Goal: Information Seeking & Learning: Check status

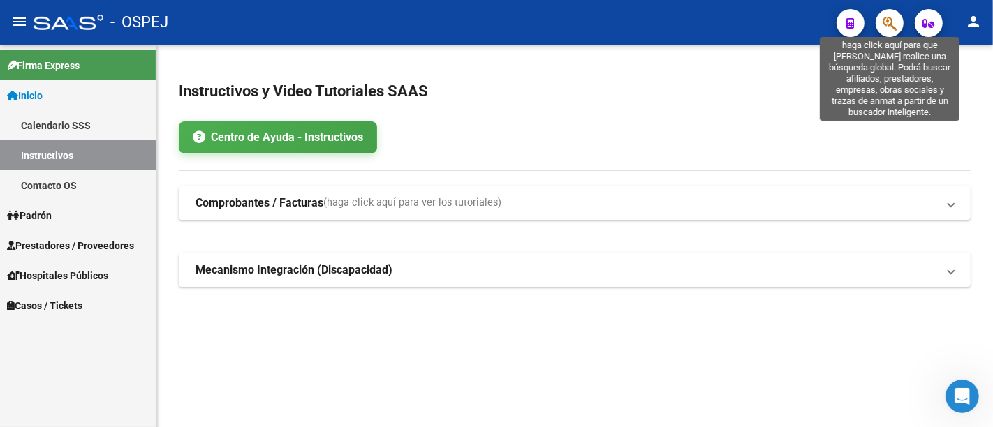
click at [891, 17] on icon "button" at bounding box center [890, 23] width 14 height 16
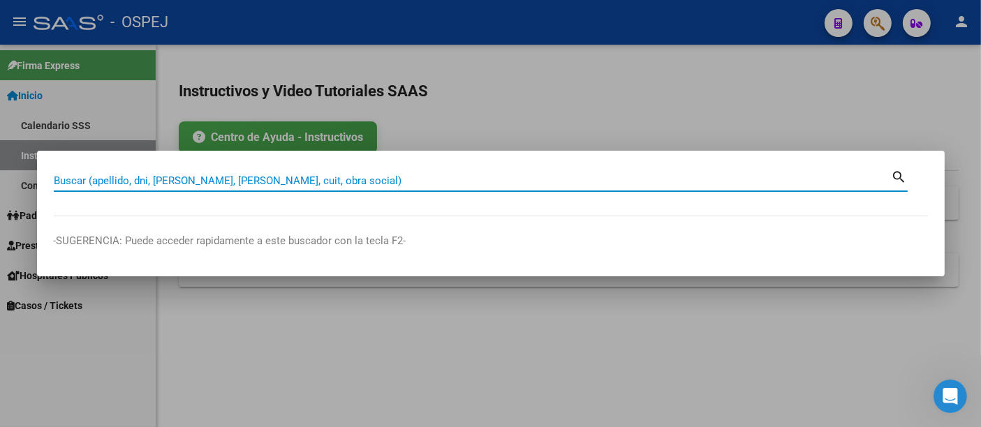
paste input "27959294289"
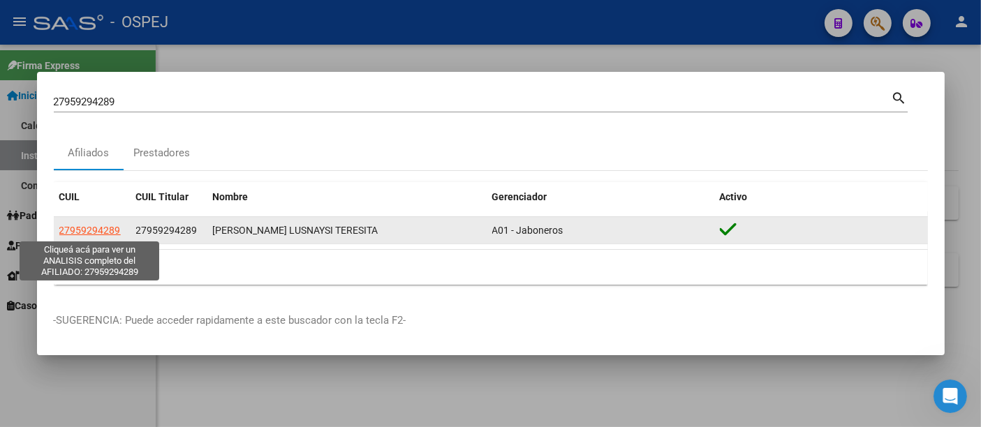
click at [88, 228] on span "27959294289" at bounding box center [89, 230] width 61 height 11
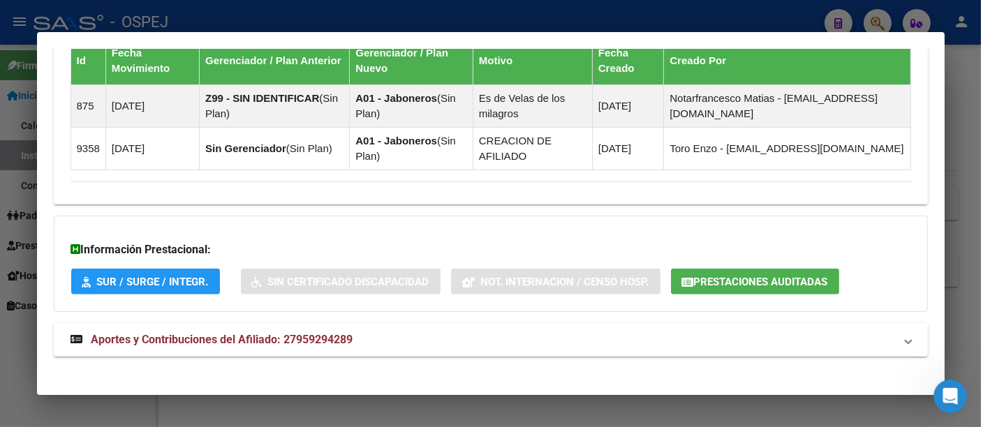
scroll to position [931, 0]
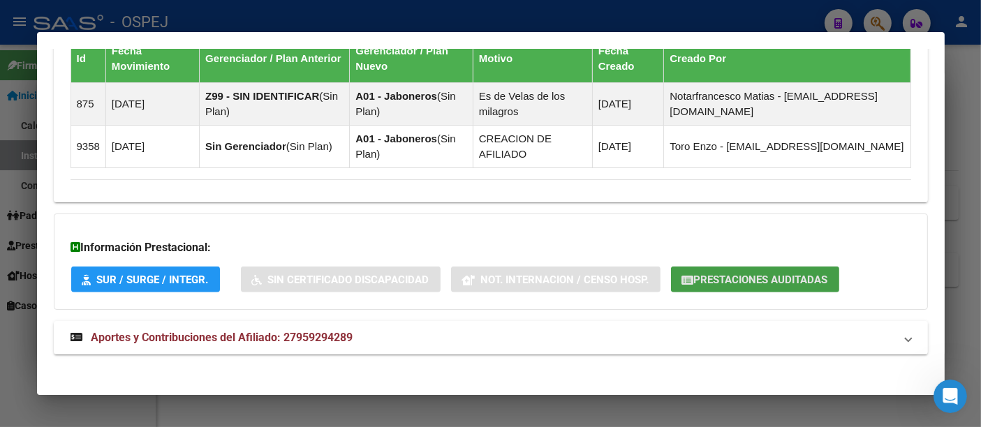
click at [738, 275] on span "Prestaciones Auditadas" at bounding box center [761, 280] width 134 height 13
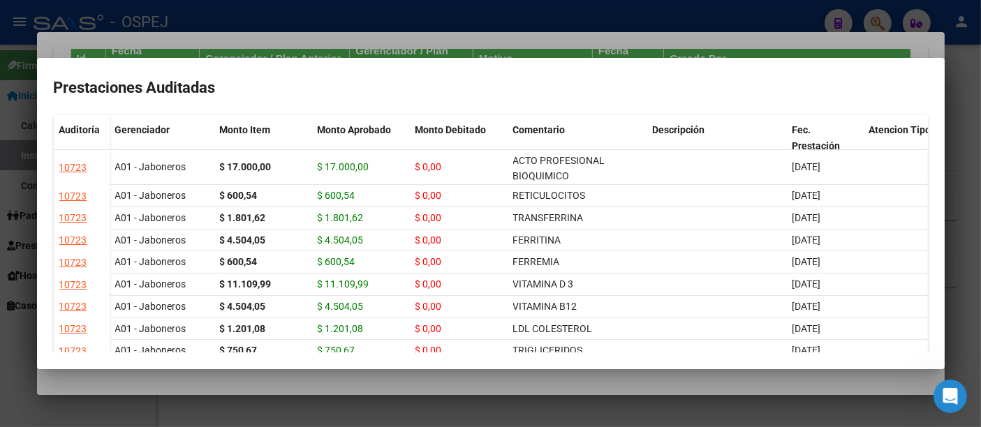
click at [378, 17] on div at bounding box center [490, 213] width 981 height 427
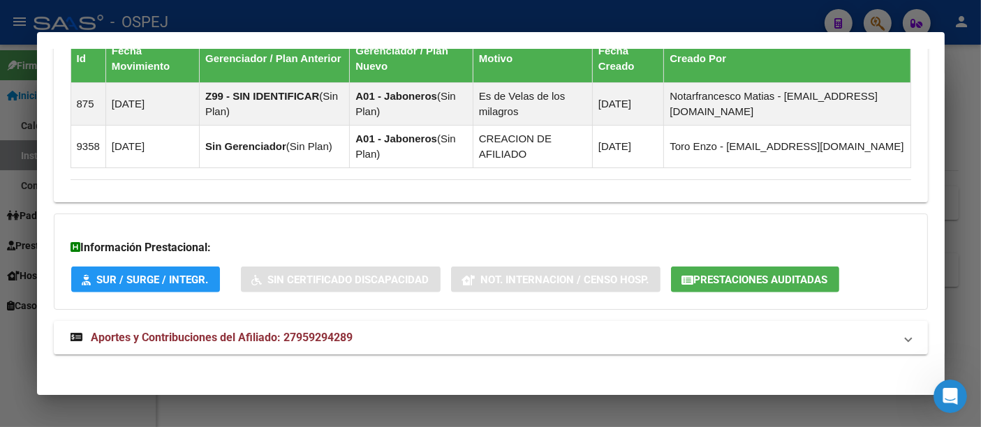
click at [344, 24] on div at bounding box center [490, 213] width 981 height 427
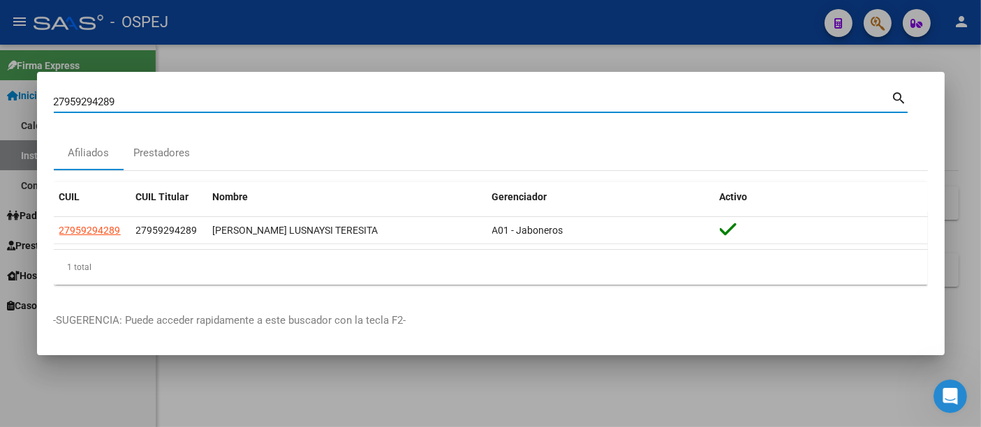
click at [275, 105] on input "27959294289" at bounding box center [473, 102] width 838 height 13
type input "2"
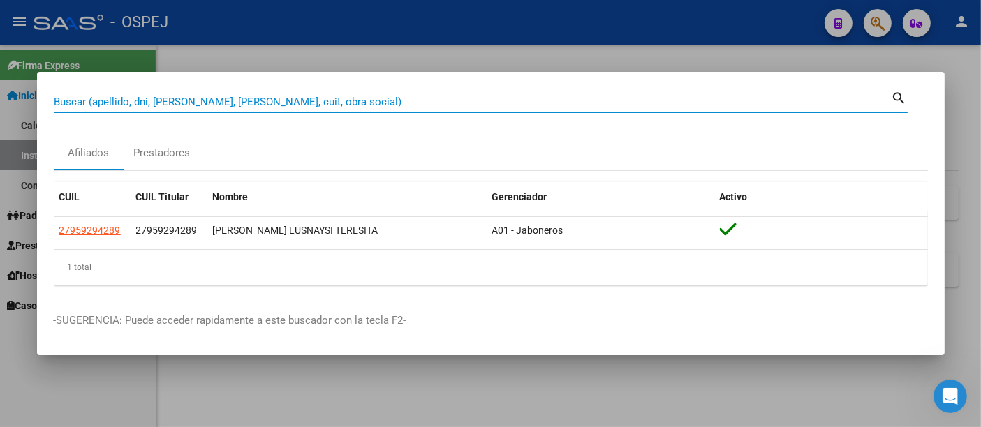
paste input "27-44362488-6"
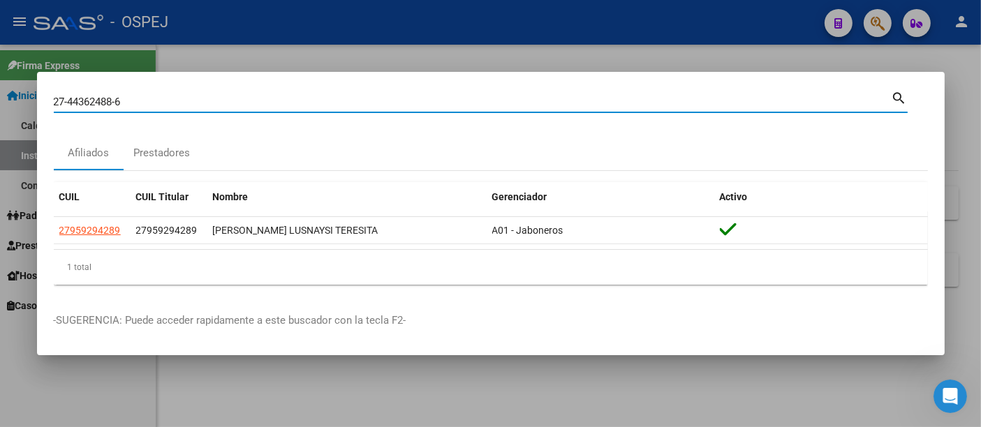
type input "27443624886"
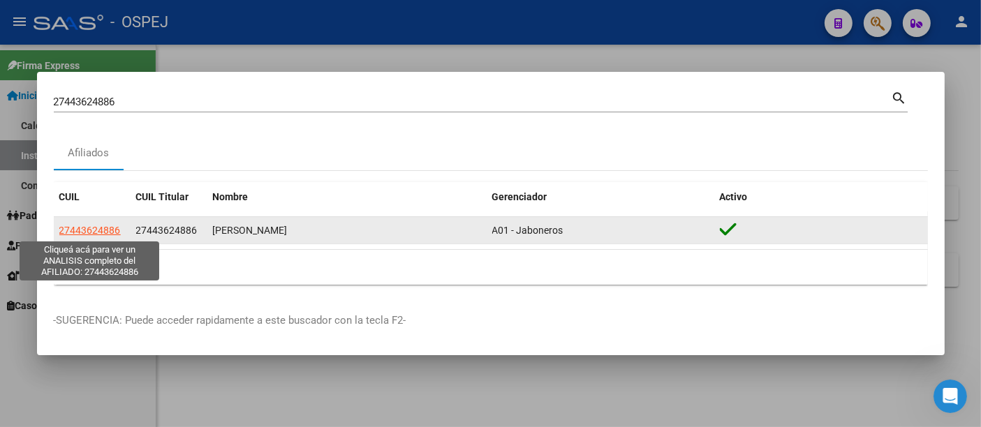
click at [90, 228] on span "27443624886" at bounding box center [89, 230] width 61 height 11
type textarea "27443624886"
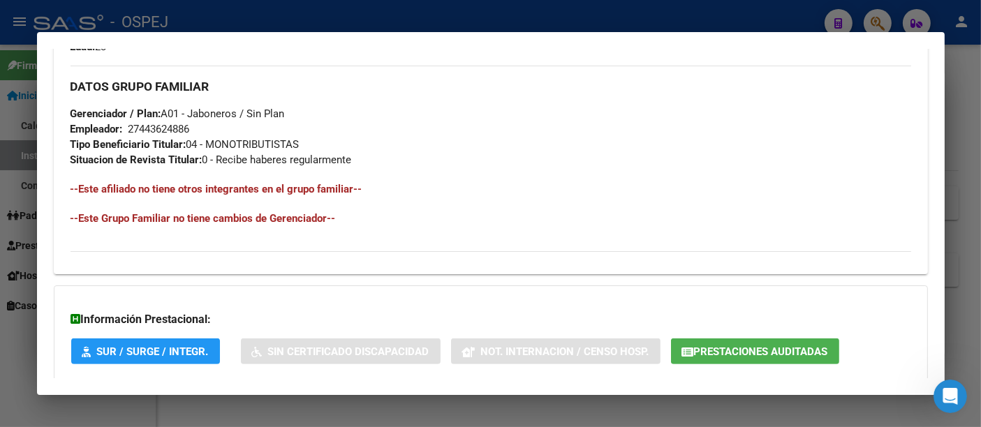
scroll to position [729, 0]
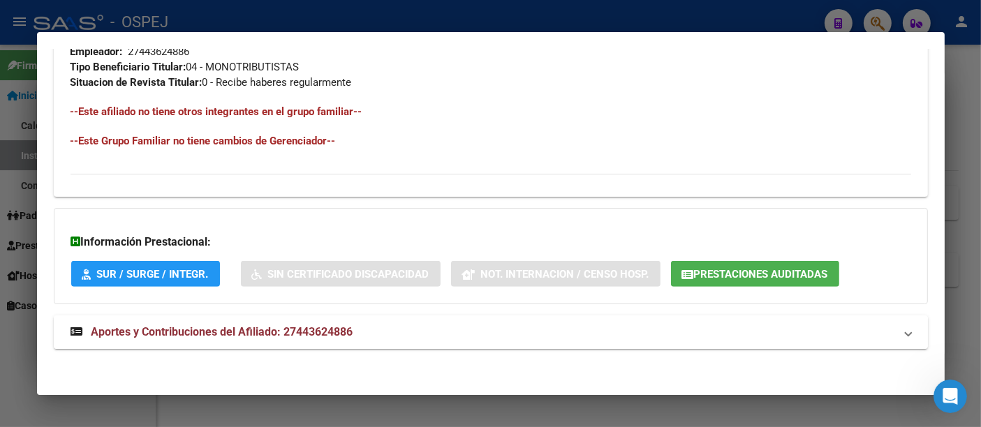
click at [327, 327] on span "Aportes y Contribuciones del Afiliado: 27443624886" at bounding box center [222, 331] width 262 height 13
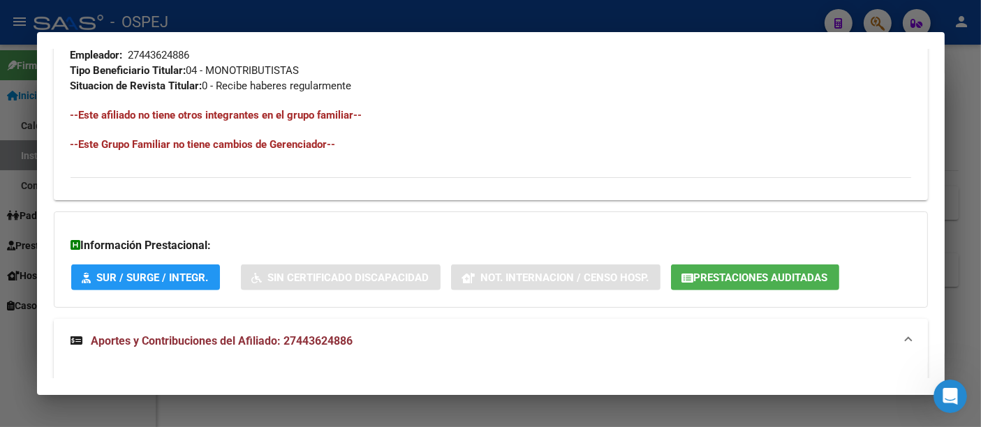
scroll to position [655, 0]
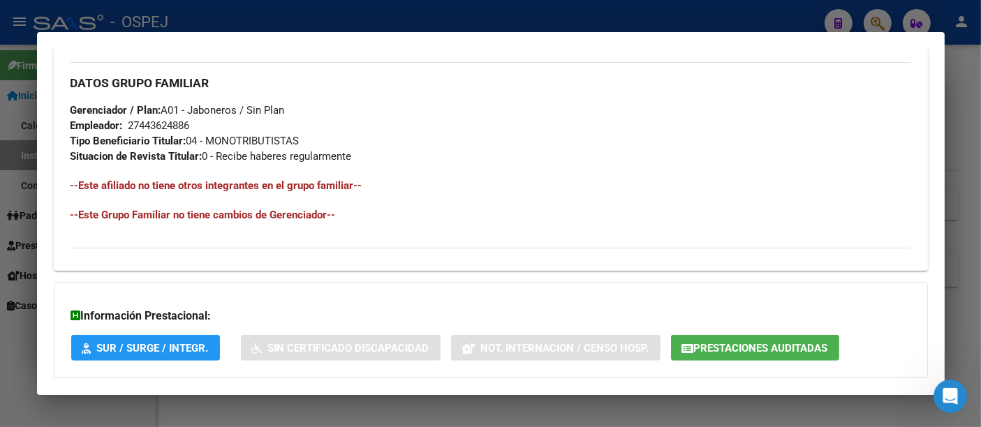
click at [432, 17] on div at bounding box center [490, 213] width 981 height 427
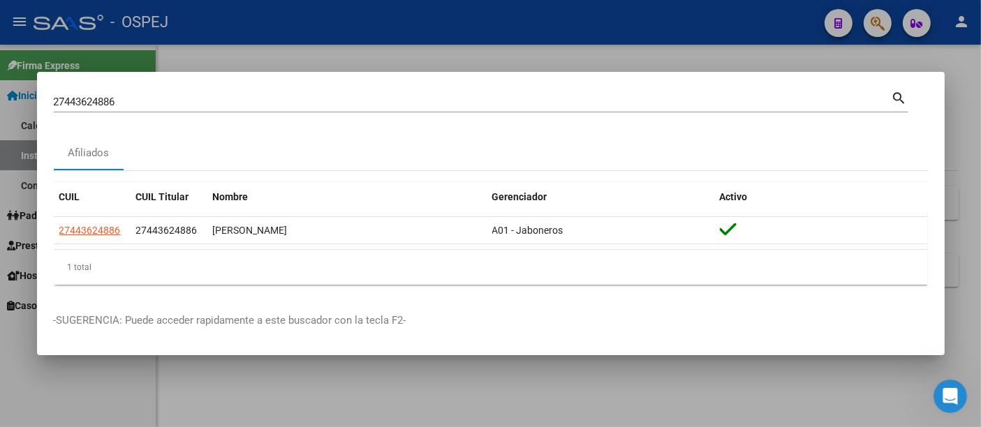
click at [200, 103] on input "27443624886" at bounding box center [473, 102] width 838 height 13
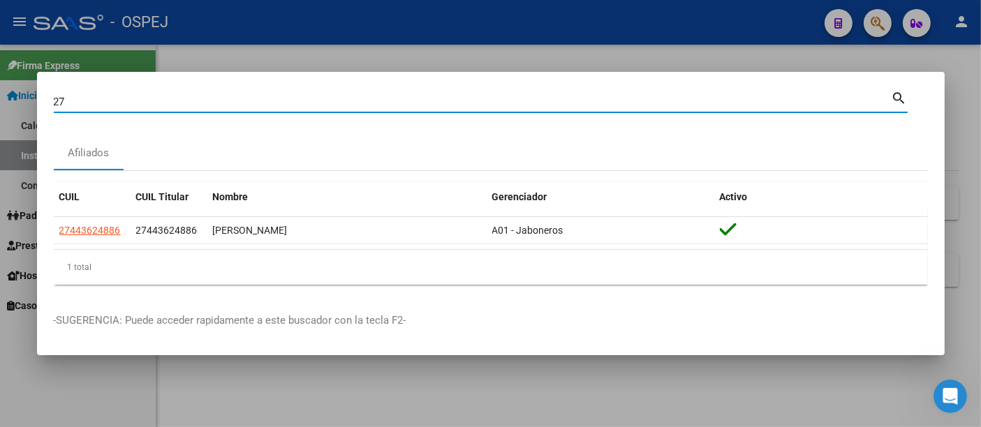
type input "2"
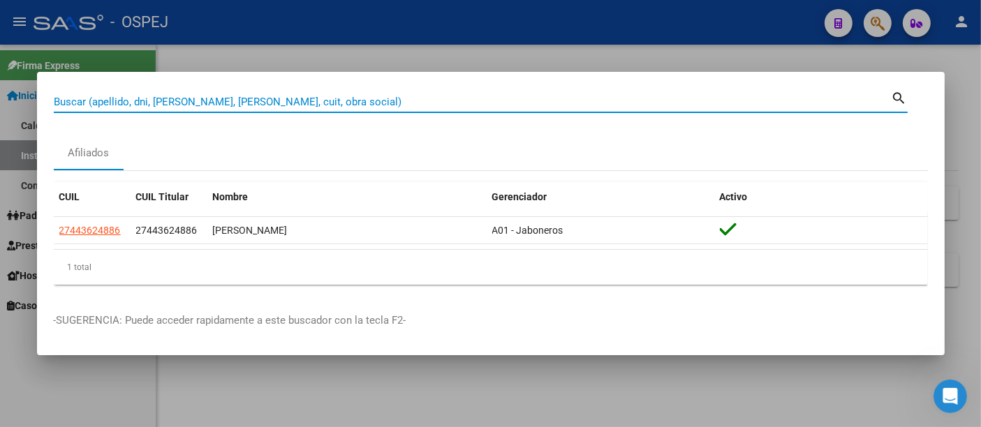
paste input "27469143290"
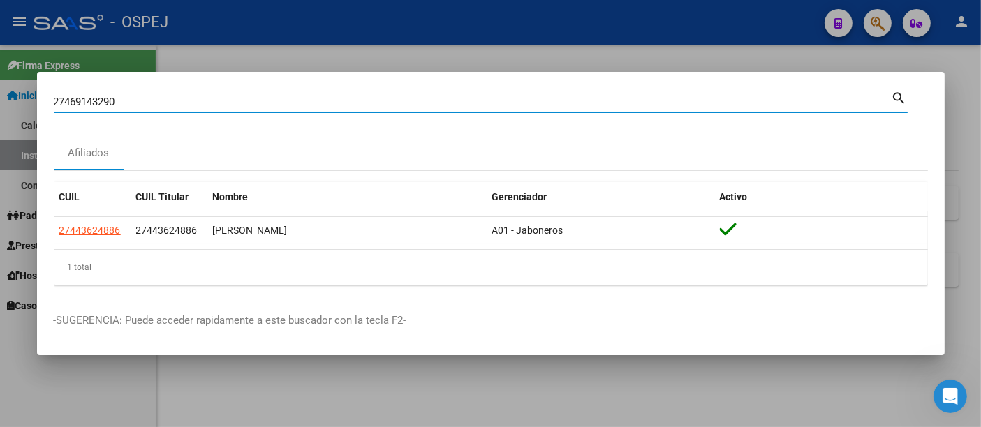
type input "27469143290"
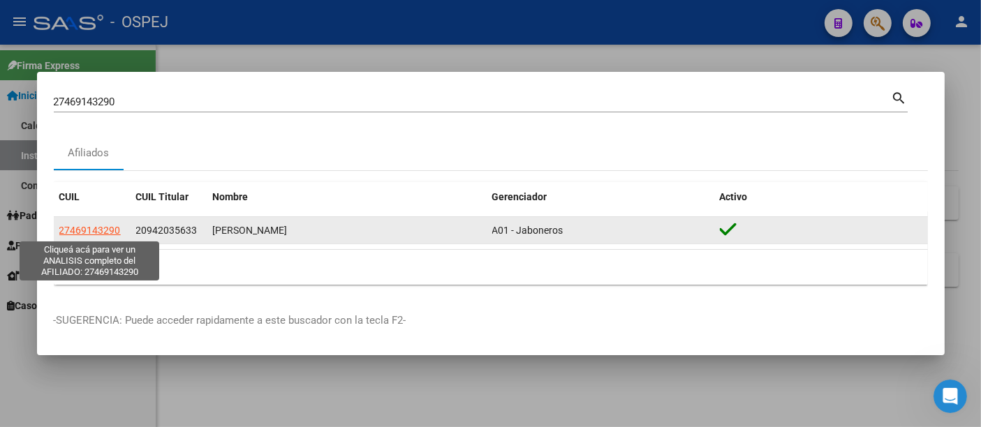
click at [84, 228] on span "27469143290" at bounding box center [89, 230] width 61 height 11
type textarea "27469143290"
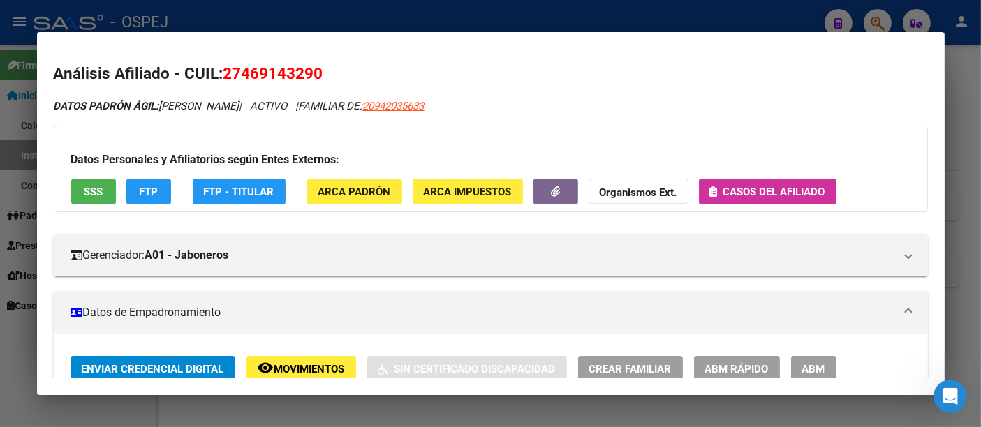
click at [772, 190] on span "Casos del afiliado" at bounding box center [774, 192] width 102 height 13
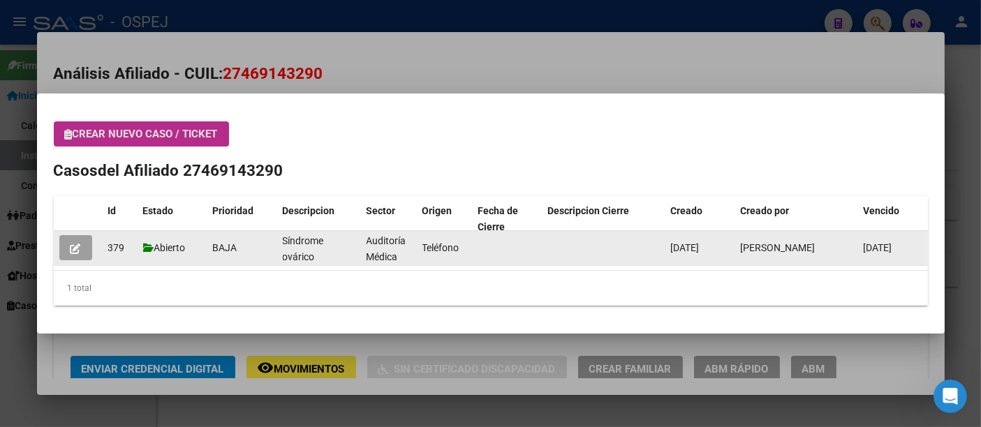
click at [69, 243] on button "button" at bounding box center [75, 247] width 33 height 25
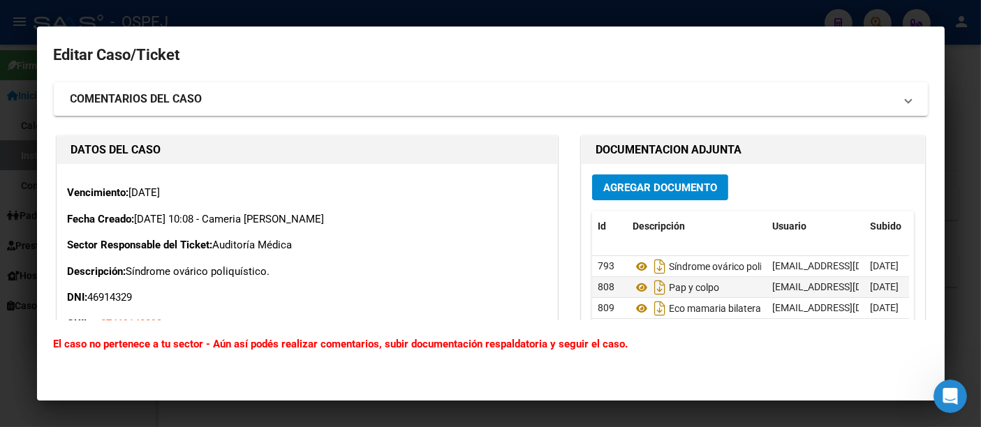
click at [436, 11] on div at bounding box center [490, 213] width 981 height 427
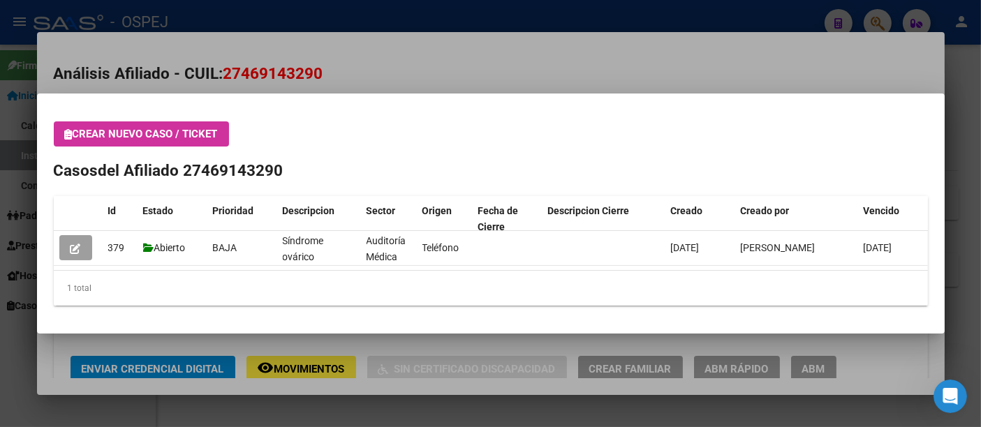
click at [381, 15] on div at bounding box center [490, 213] width 981 height 427
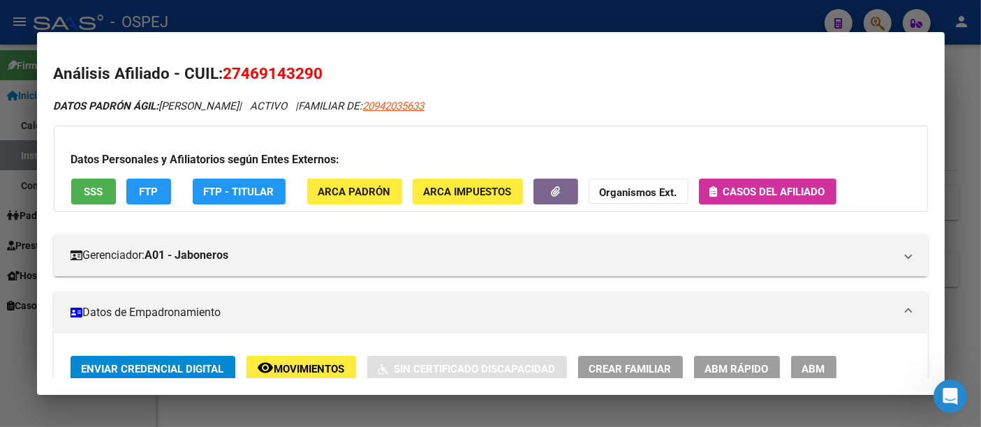
click at [390, 6] on div at bounding box center [490, 213] width 981 height 427
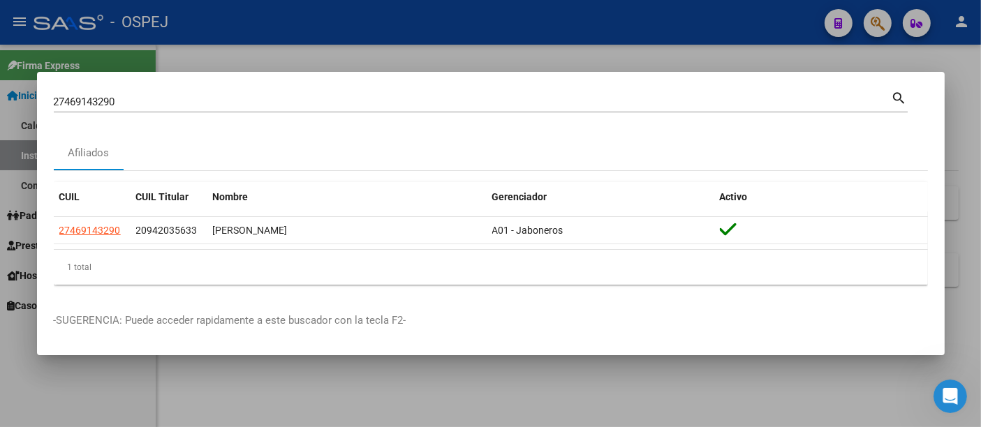
click at [273, 98] on input "27469143290" at bounding box center [473, 102] width 838 height 13
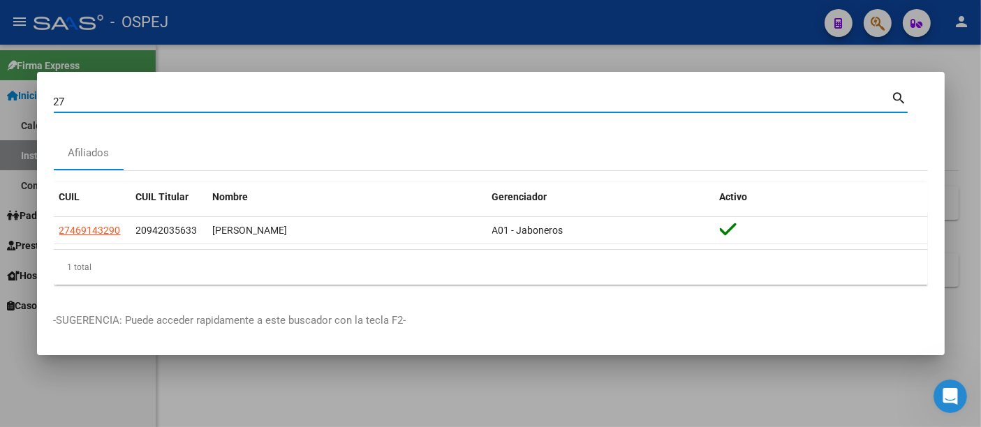
type input "2"
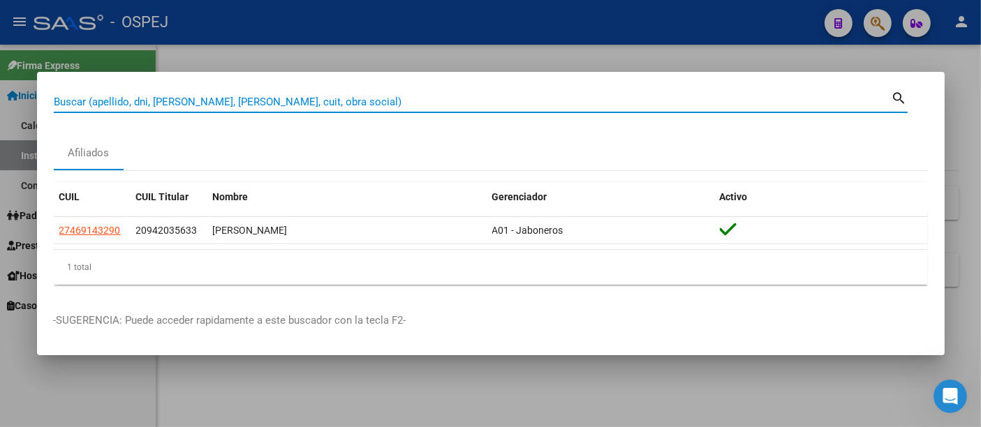
paste input "27373461720"
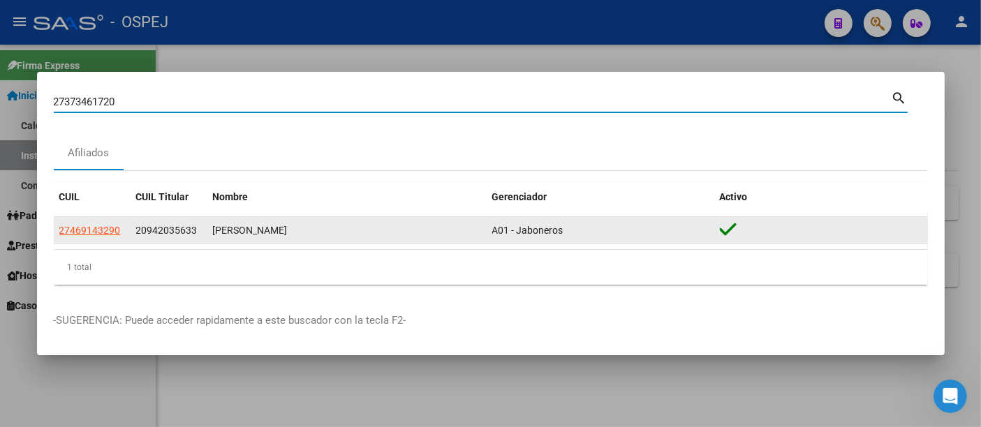
type input "27373461720"
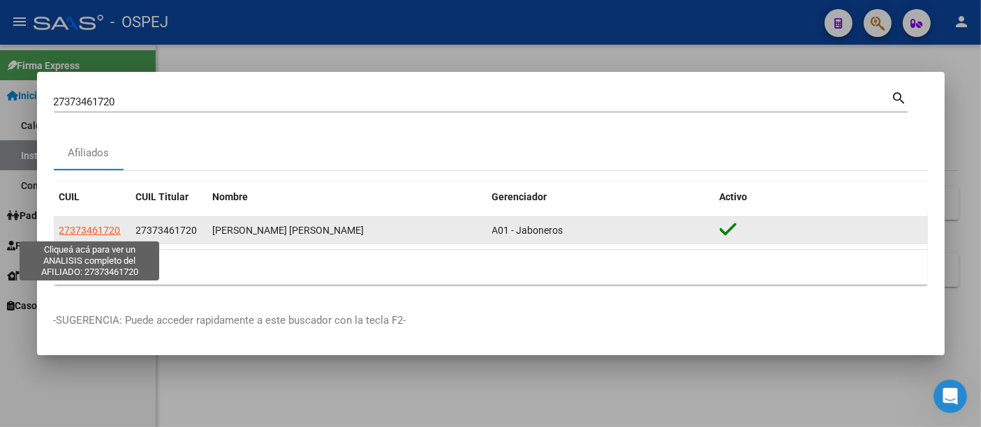
click at [87, 230] on span "27373461720" at bounding box center [89, 230] width 61 height 11
type textarea "27373461720"
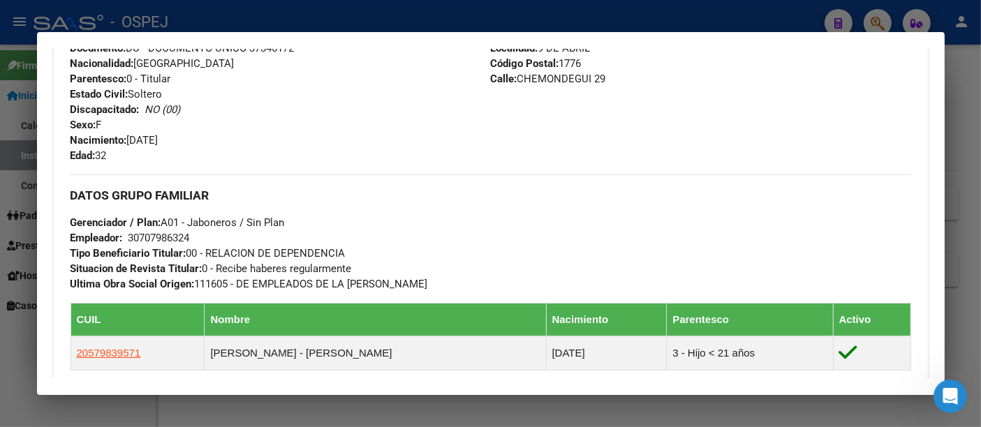
scroll to position [877, 0]
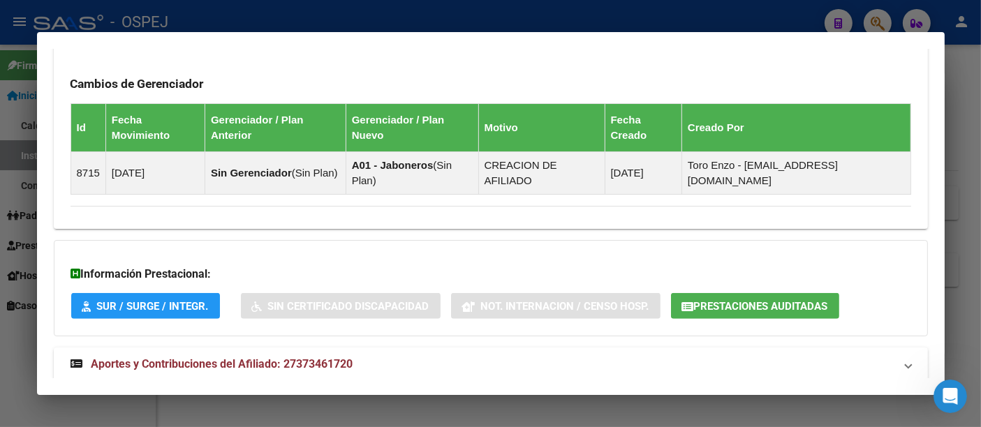
click at [777, 300] on span "Prestaciones Auditadas" at bounding box center [761, 306] width 134 height 13
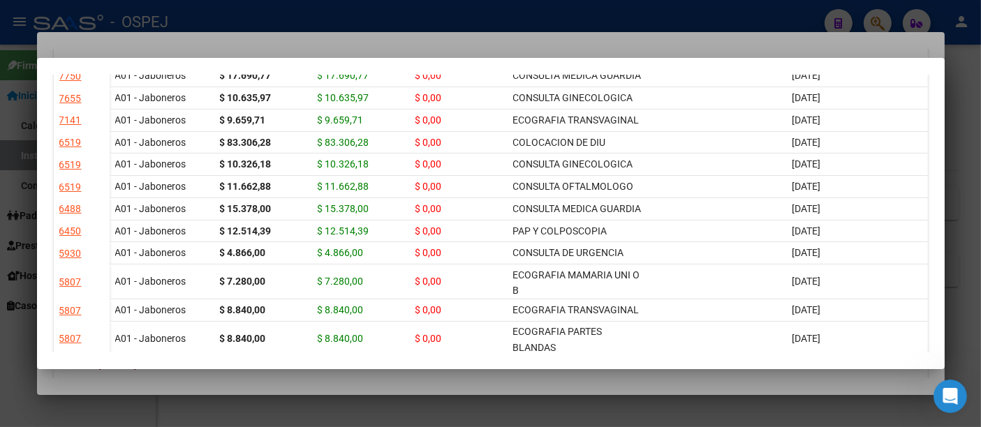
scroll to position [155, 0]
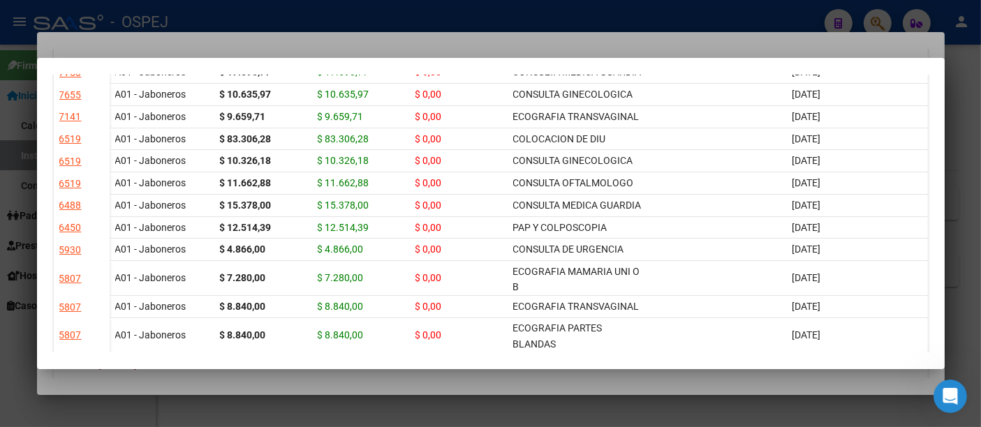
click at [448, 8] on div at bounding box center [490, 213] width 981 height 427
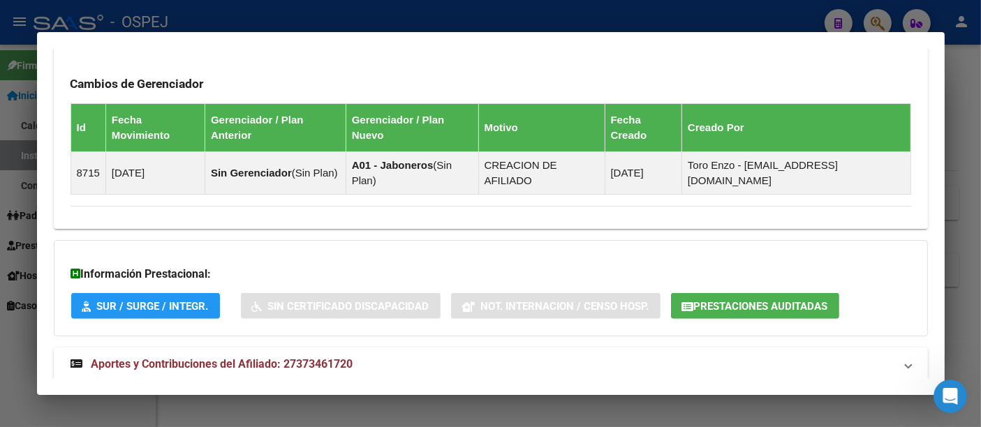
click at [432, 17] on div at bounding box center [490, 213] width 981 height 427
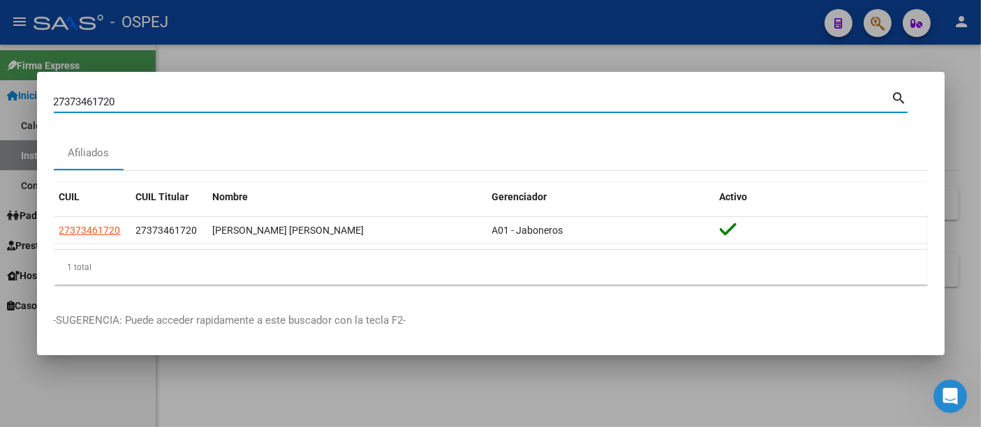
click at [145, 105] on input "27373461720" at bounding box center [473, 102] width 838 height 13
type input "2"
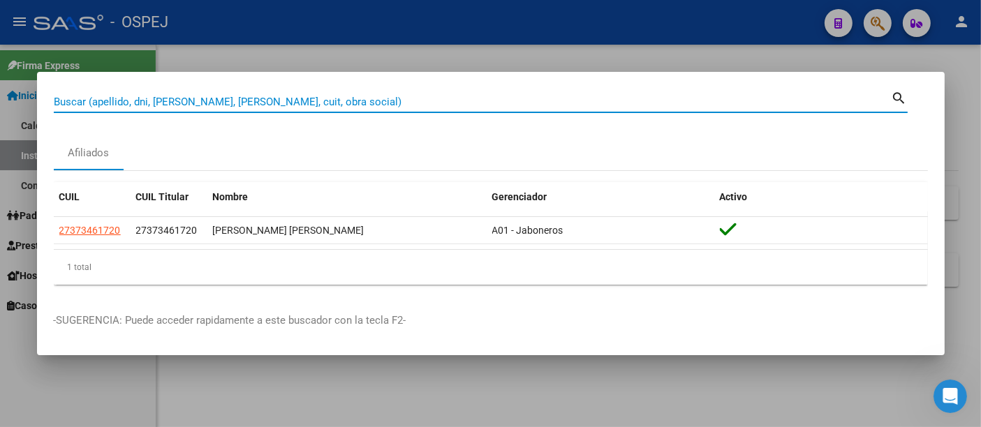
paste input "48431163"
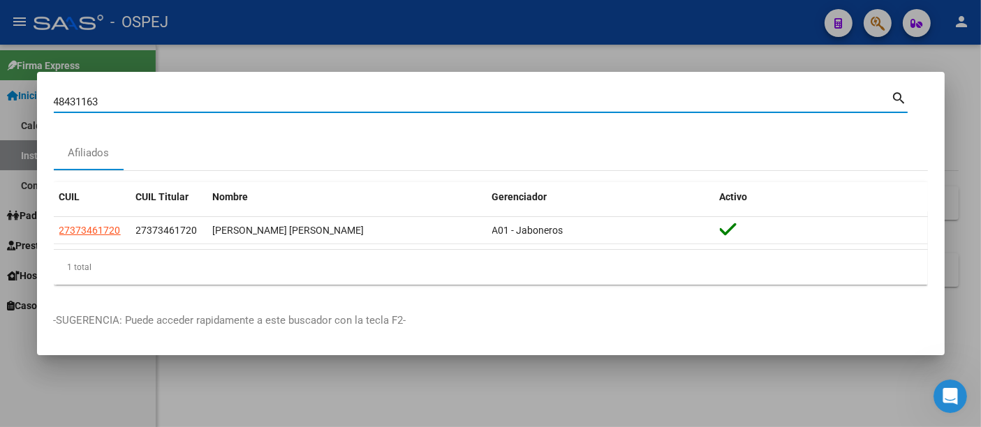
type input "48431163"
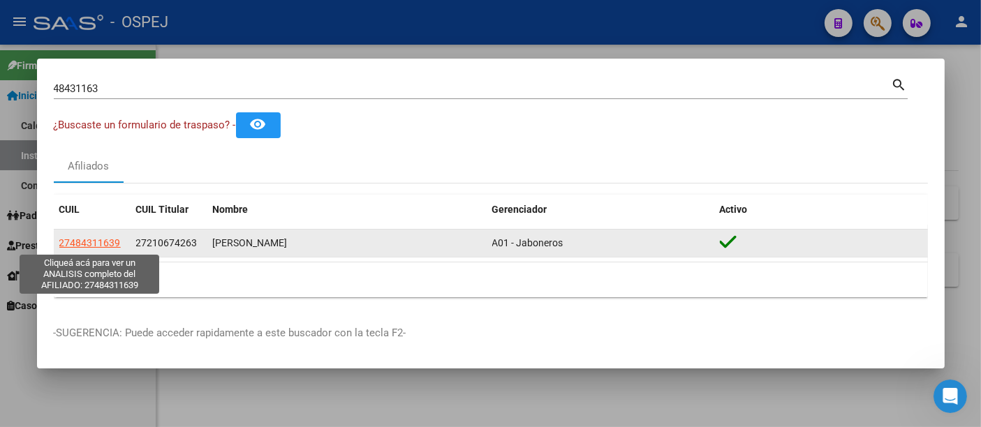
click at [80, 241] on span "27484311639" at bounding box center [89, 242] width 61 height 11
type textarea "27484311639"
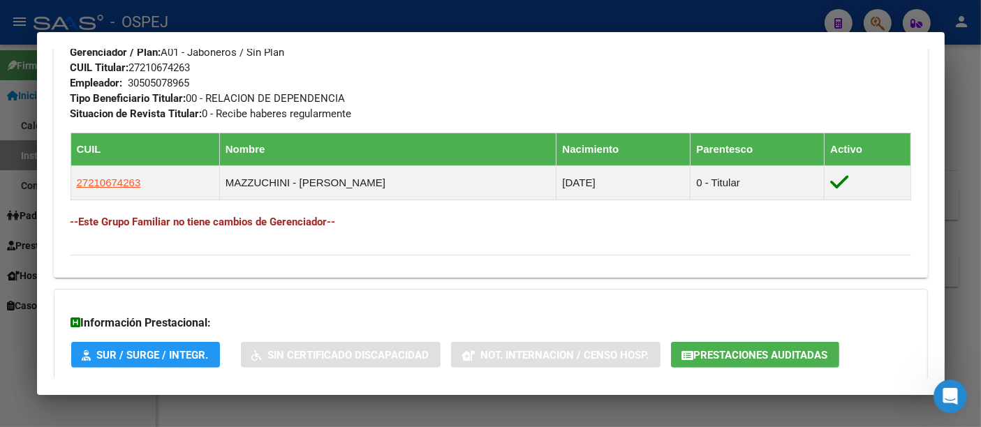
scroll to position [698, 0]
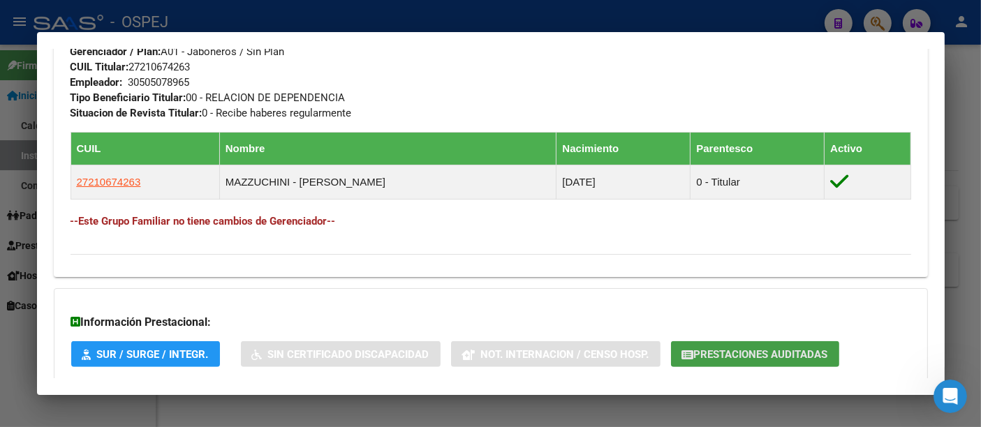
click at [738, 350] on span "Prestaciones Auditadas" at bounding box center [761, 354] width 134 height 13
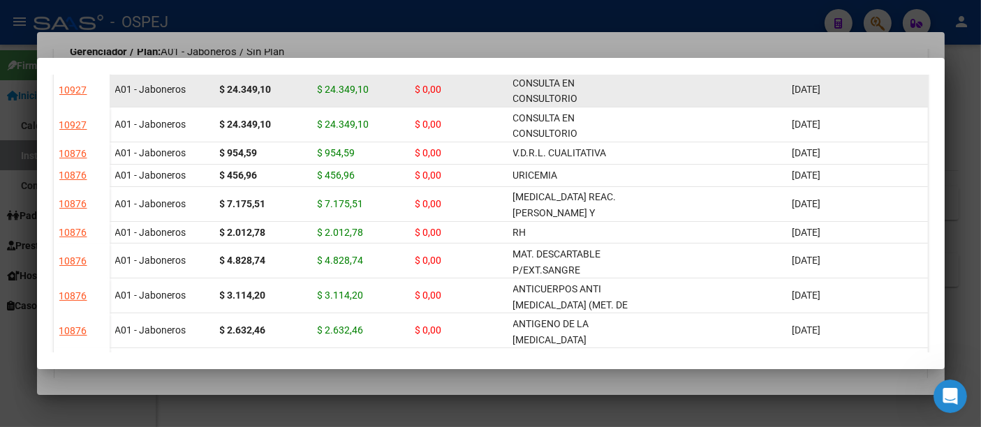
scroll to position [0, 0]
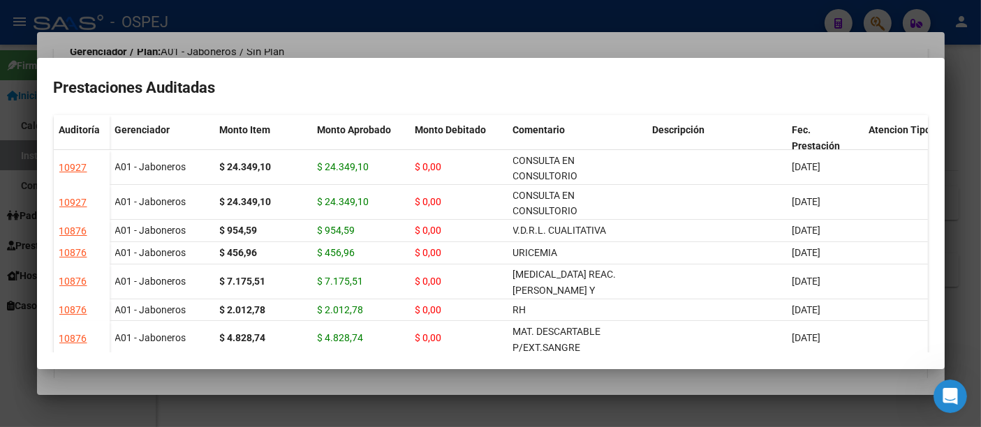
click at [617, 6] on div at bounding box center [490, 213] width 981 height 427
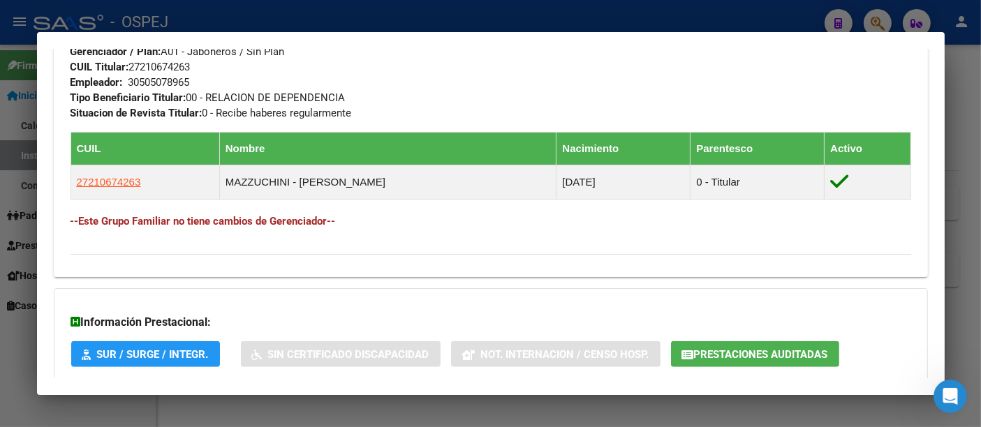
click at [450, 3] on div at bounding box center [490, 213] width 981 height 427
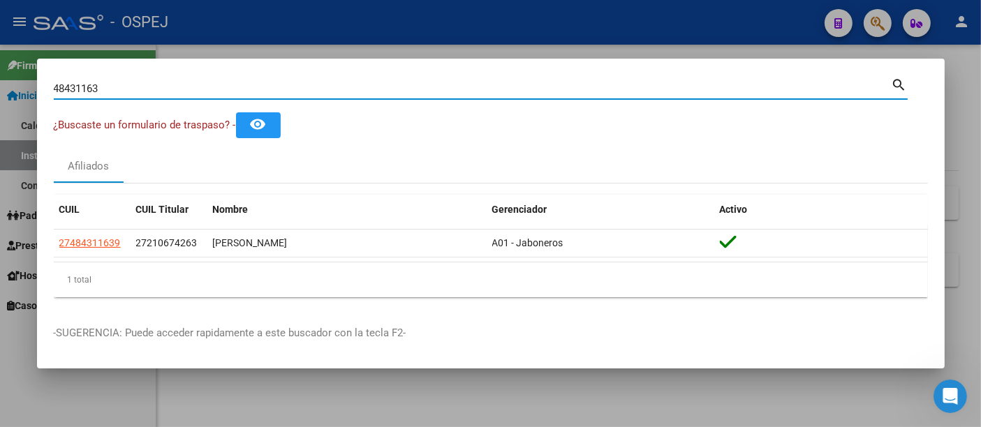
click at [347, 86] on input "48431163" at bounding box center [473, 88] width 838 height 13
type input "4"
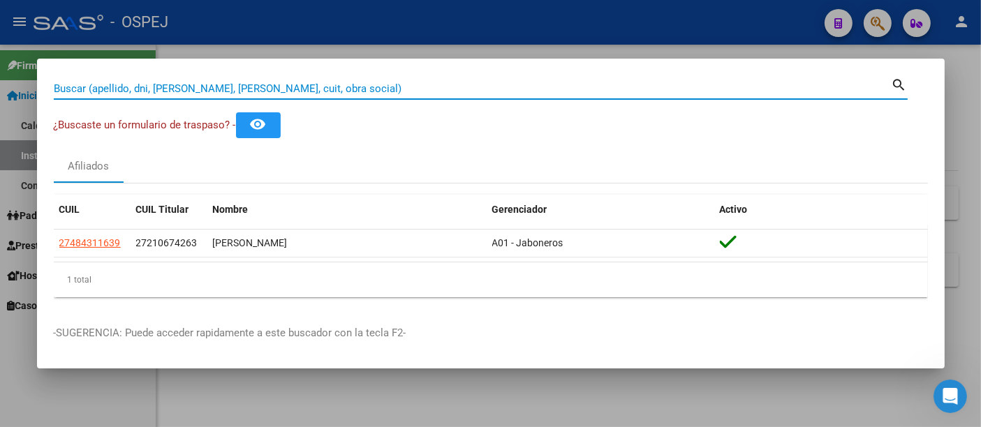
paste input "2012754766"
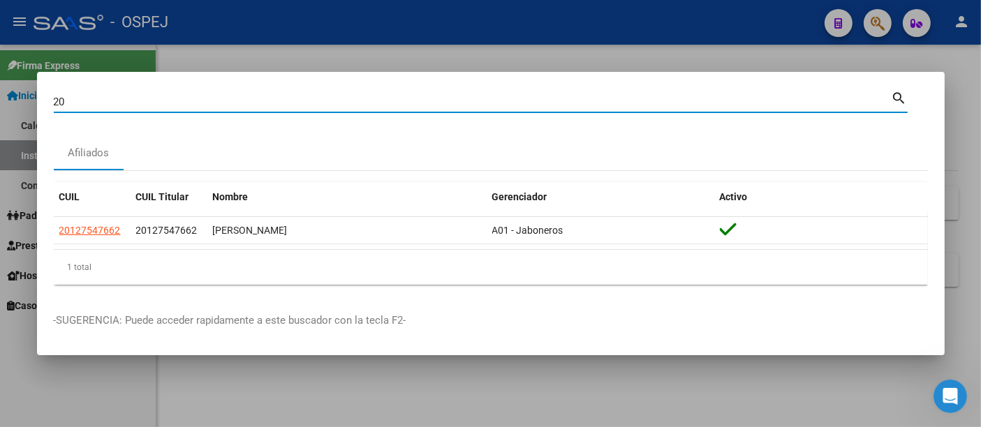
type input "2"
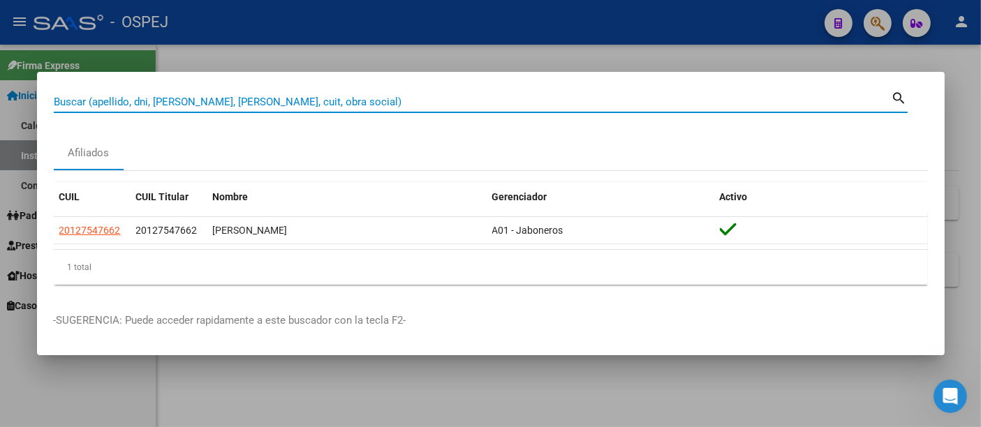
paste input "27-43859505-3"
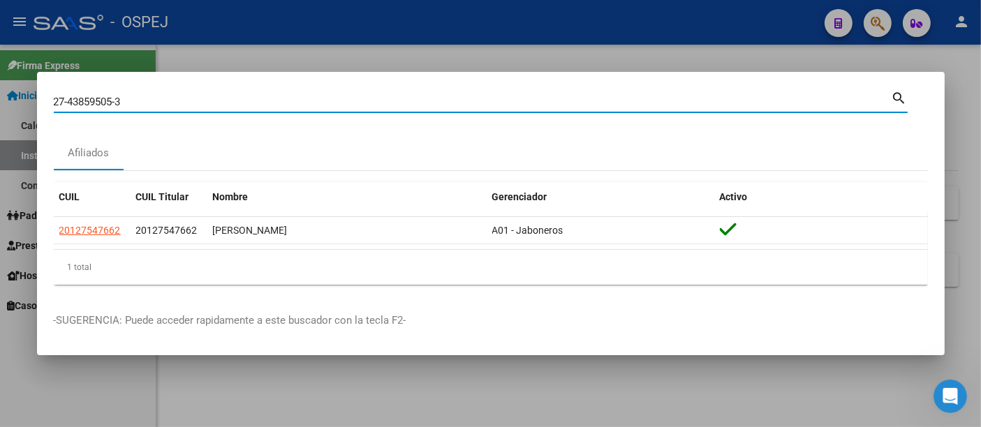
type input "27438595053"
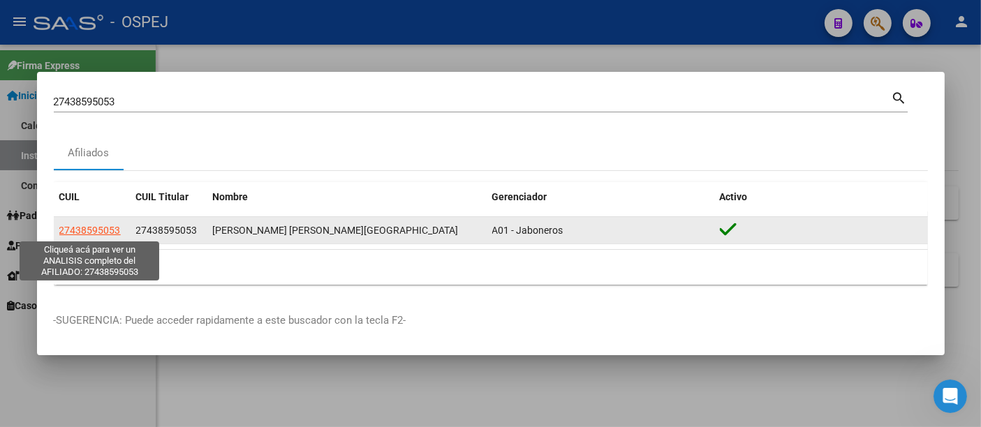
click at [113, 233] on span "27438595053" at bounding box center [89, 230] width 61 height 11
type textarea "27438595053"
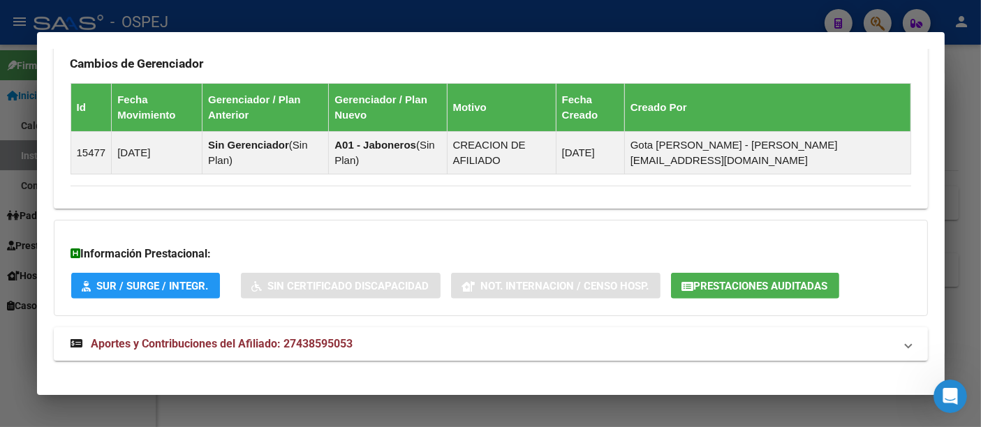
scroll to position [804, 0]
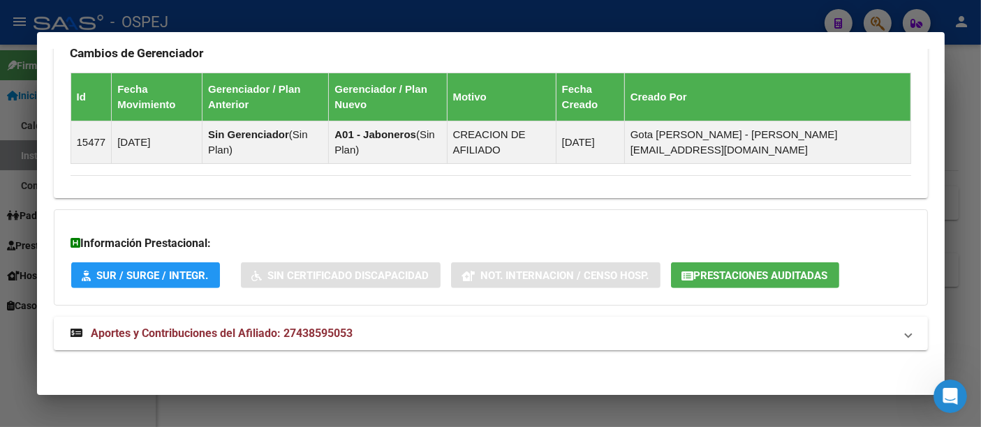
click at [739, 274] on span "Prestaciones Auditadas" at bounding box center [761, 276] width 134 height 13
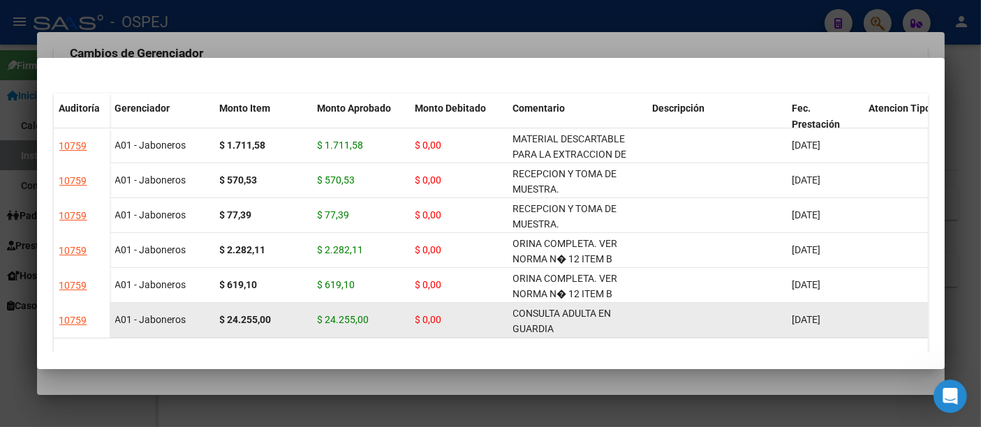
scroll to position [0, 0]
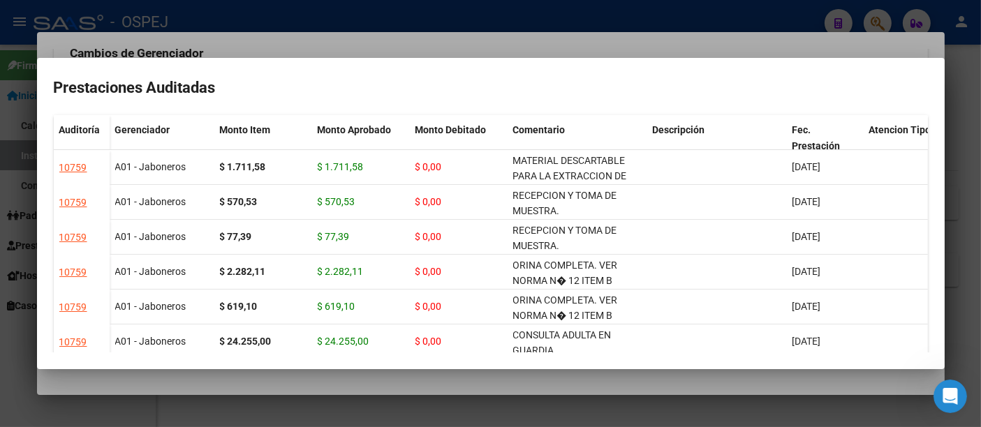
click at [418, 29] on div at bounding box center [490, 213] width 981 height 427
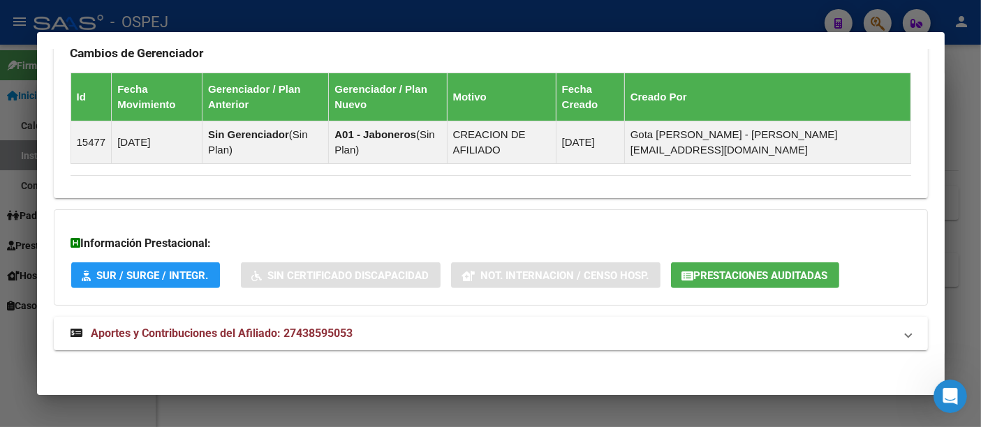
click at [422, 15] on div at bounding box center [490, 213] width 981 height 427
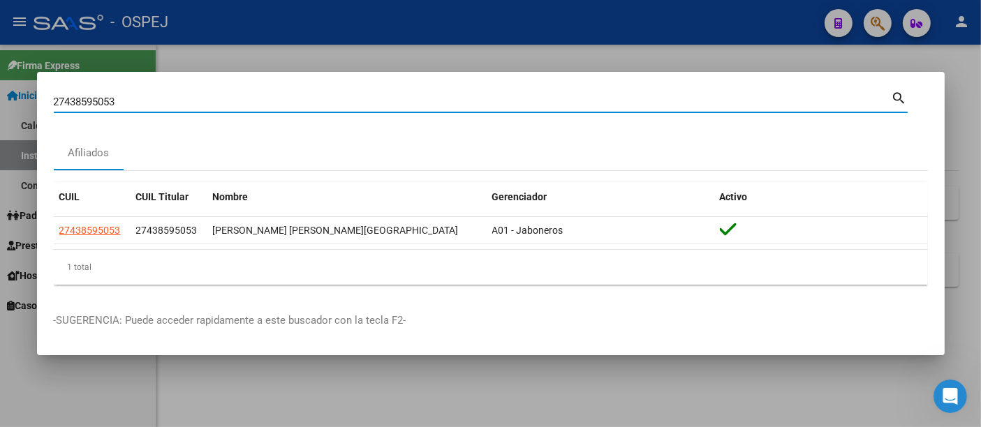
click at [134, 96] on input "27438595053" at bounding box center [473, 102] width 838 height 13
type input "2"
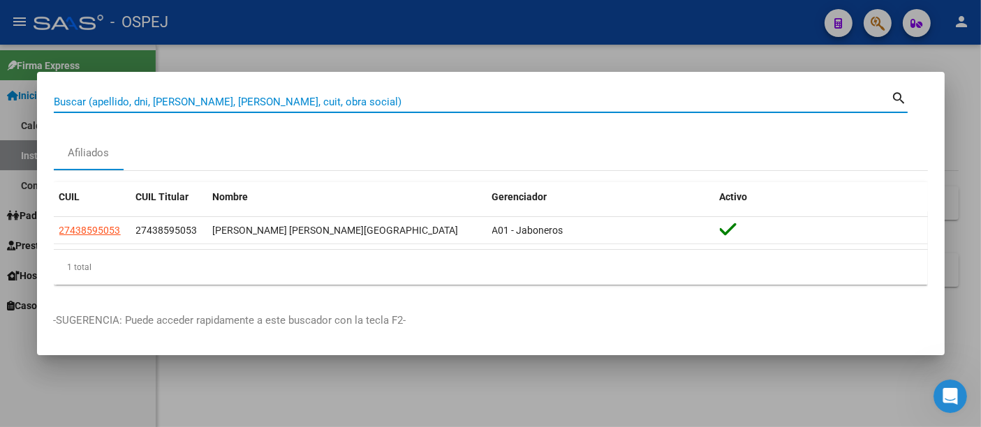
paste input "27_24032491_7"
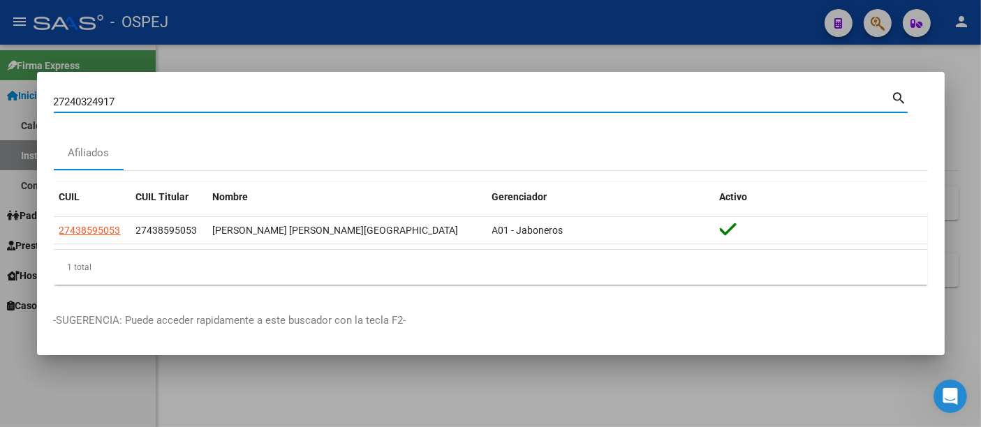
type input "27240324917"
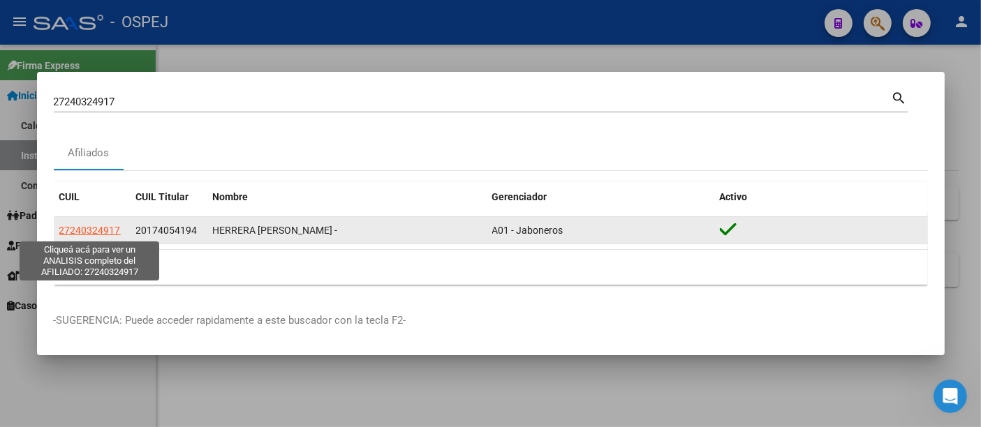
click at [81, 231] on span "27240324917" at bounding box center [89, 230] width 61 height 11
type textarea "27240324917"
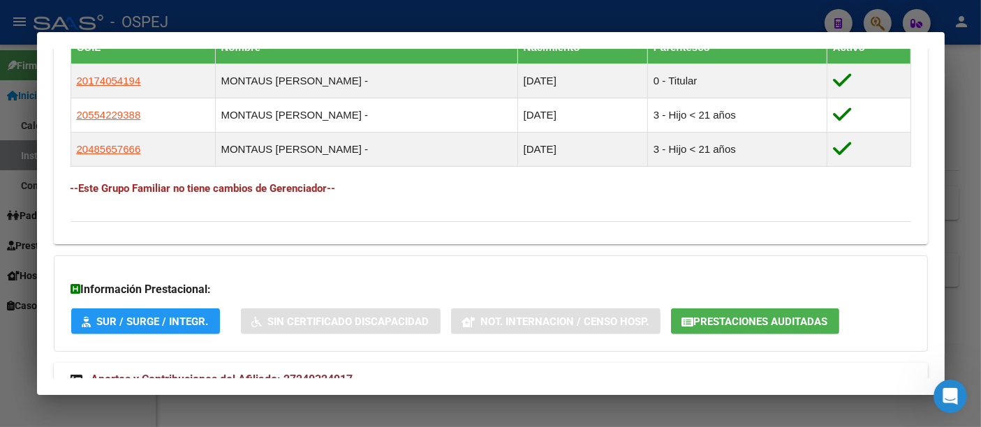
scroll to position [878, 0]
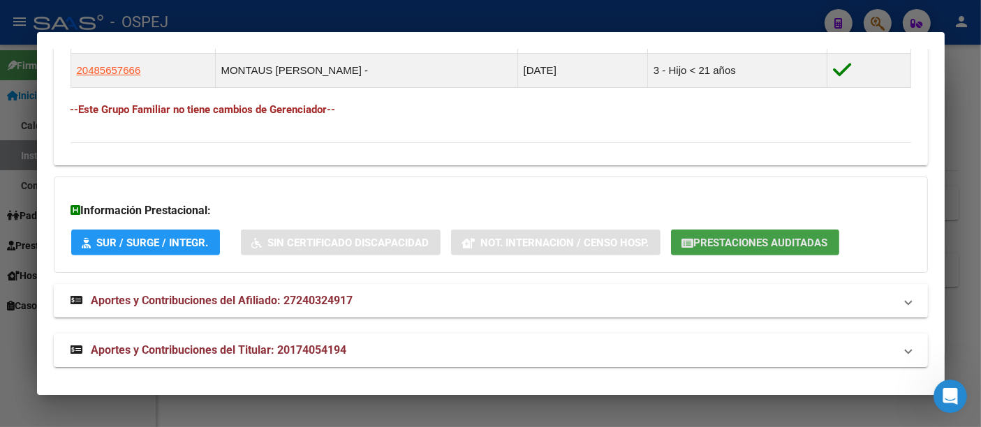
click at [754, 237] on span "Prestaciones Auditadas" at bounding box center [761, 243] width 134 height 13
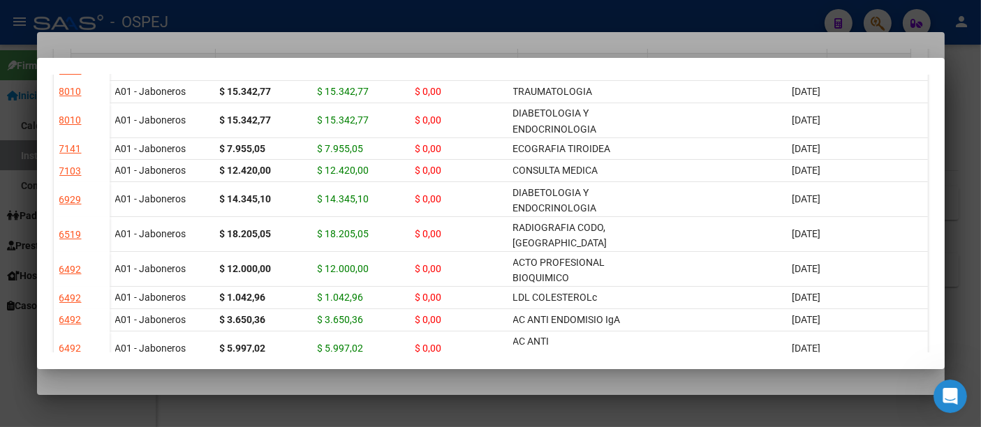
scroll to position [0, 0]
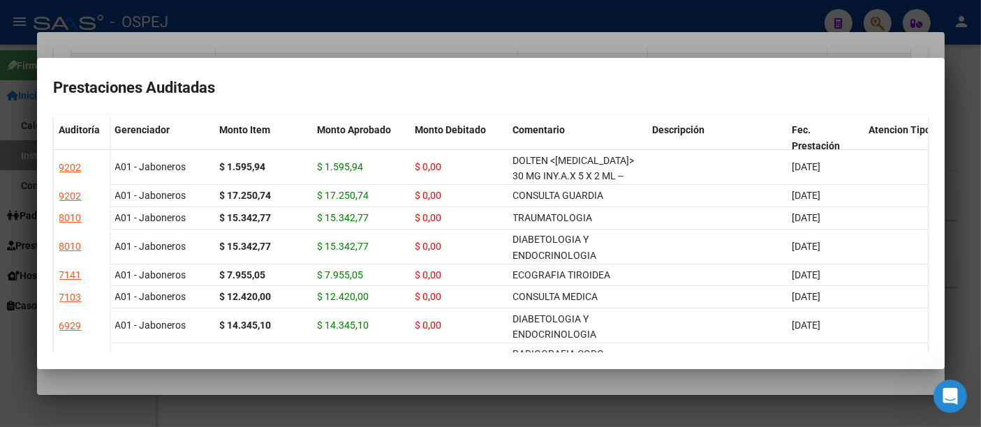
click at [281, 22] on div at bounding box center [490, 213] width 981 height 427
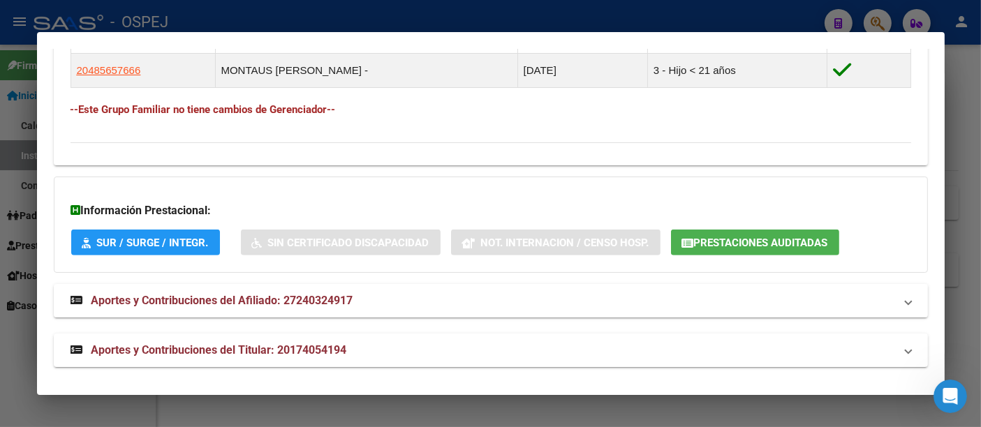
click at [281, 22] on div at bounding box center [490, 213] width 981 height 427
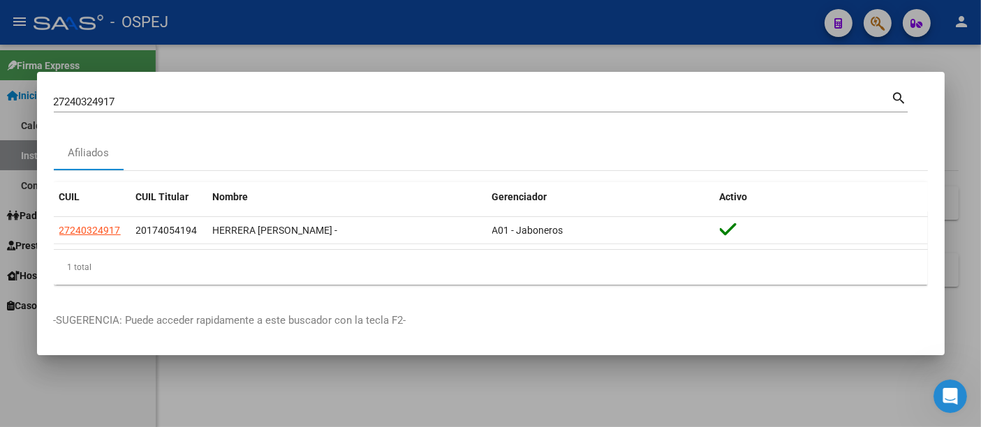
click at [207, 103] on input "27240324917" at bounding box center [473, 102] width 838 height 13
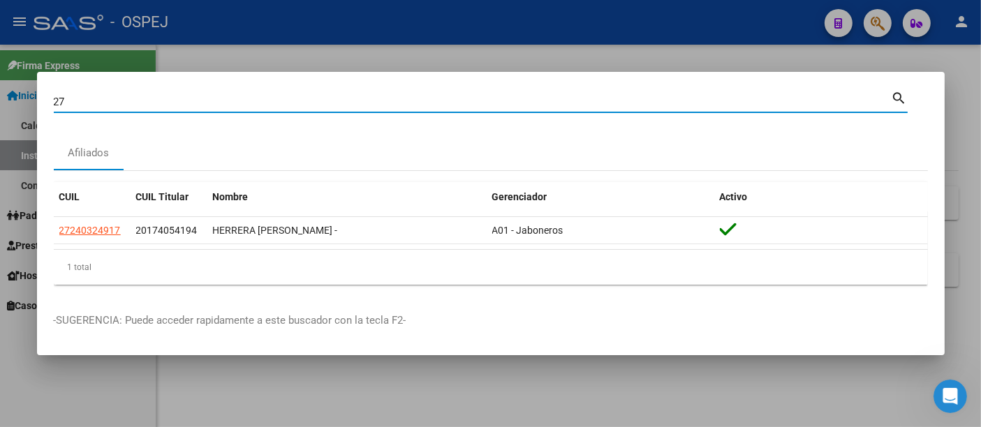
type input "2"
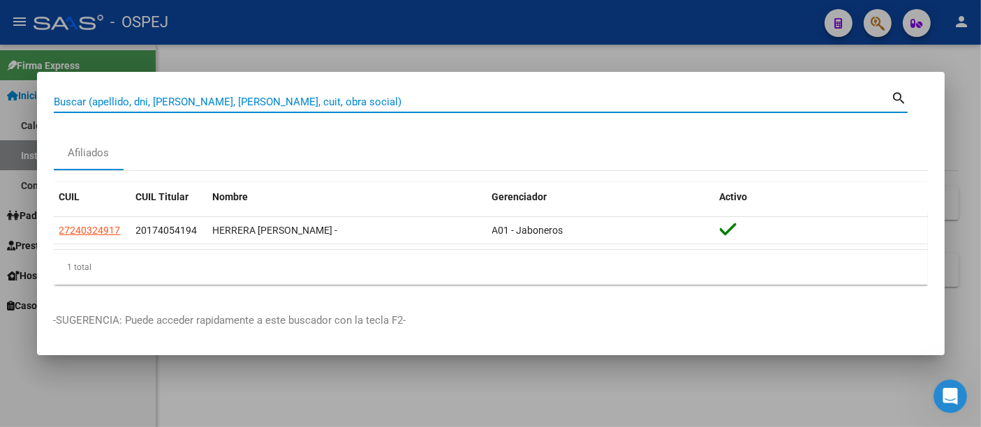
paste input "41813295"
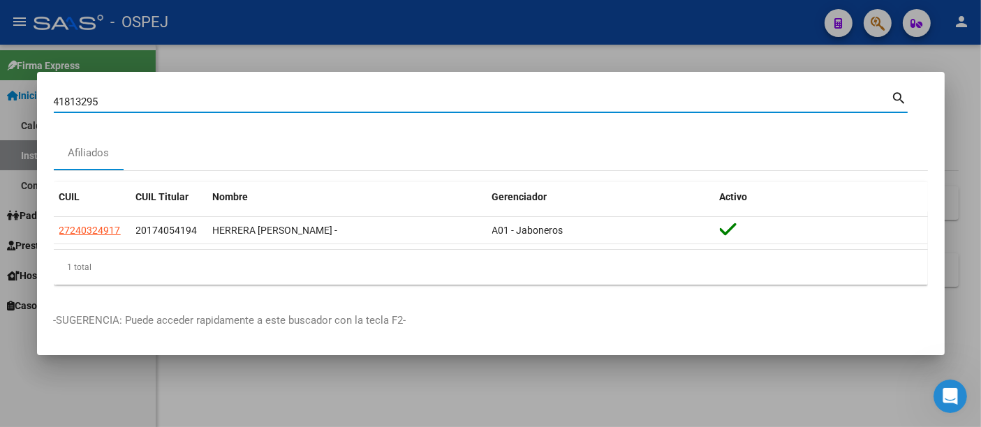
type input "41813295"
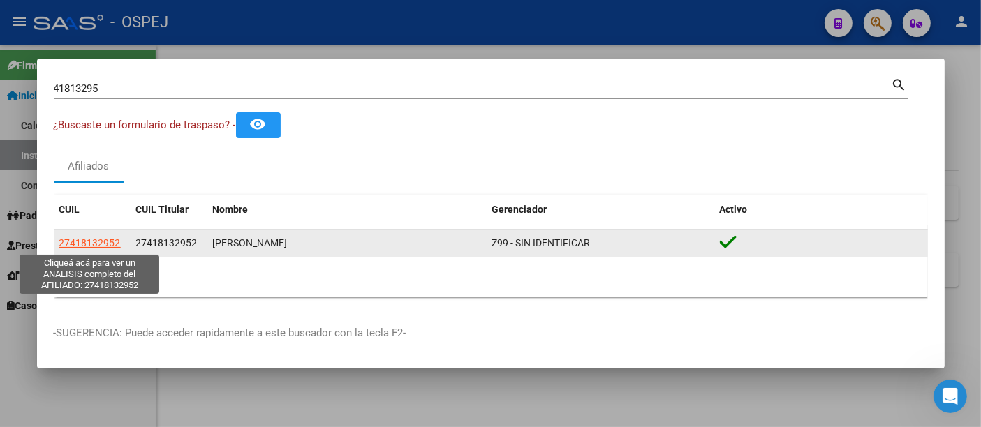
click at [96, 244] on span "27418132952" at bounding box center [89, 242] width 61 height 11
type textarea "27418132952"
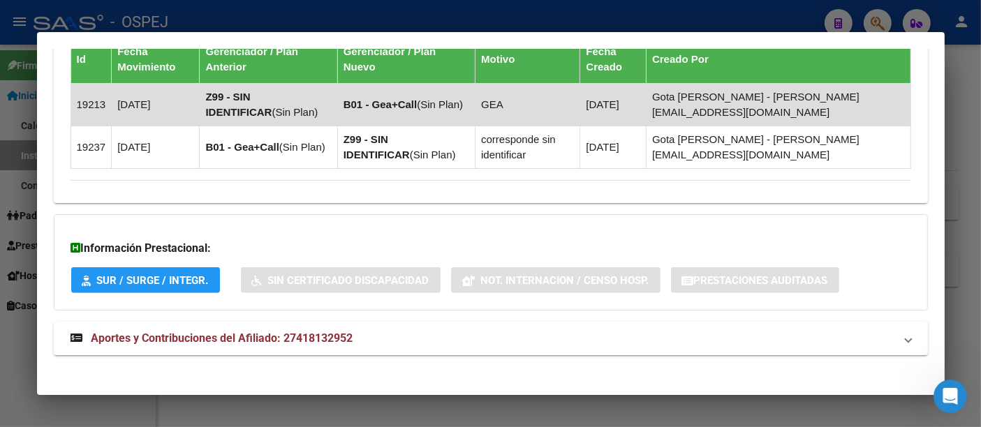
scroll to position [904, 0]
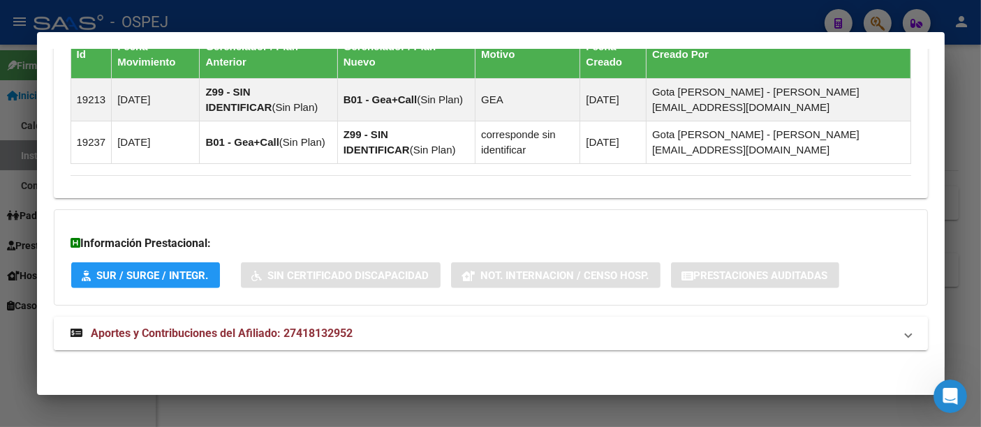
click at [326, 330] on span "Aportes y Contribuciones del Afiliado: 27418132952" at bounding box center [222, 333] width 262 height 13
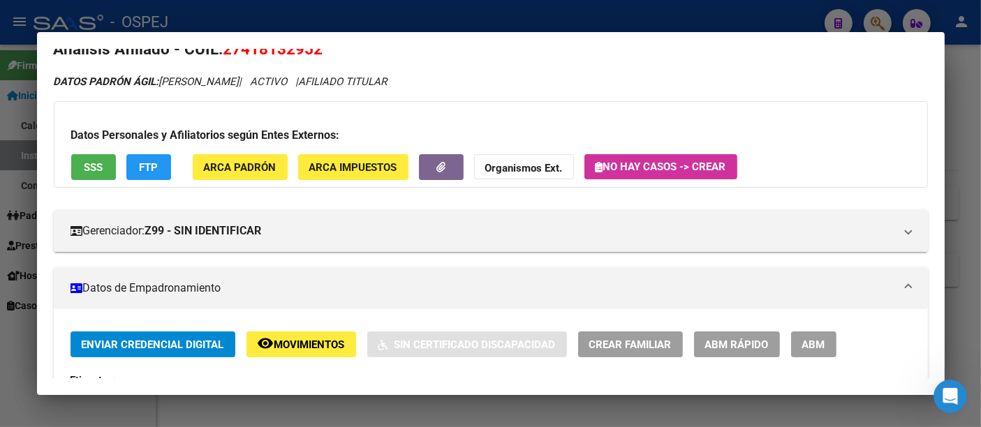
scroll to position [0, 0]
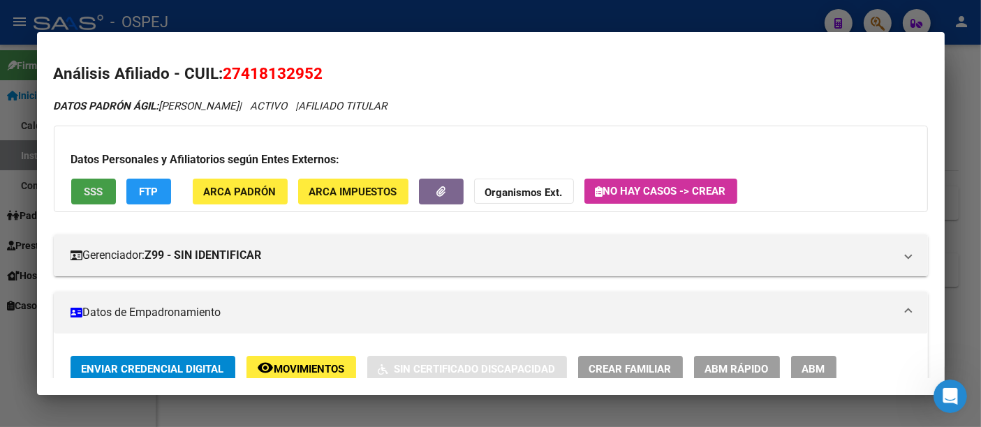
click at [98, 192] on span "SSS" at bounding box center [93, 192] width 19 height 13
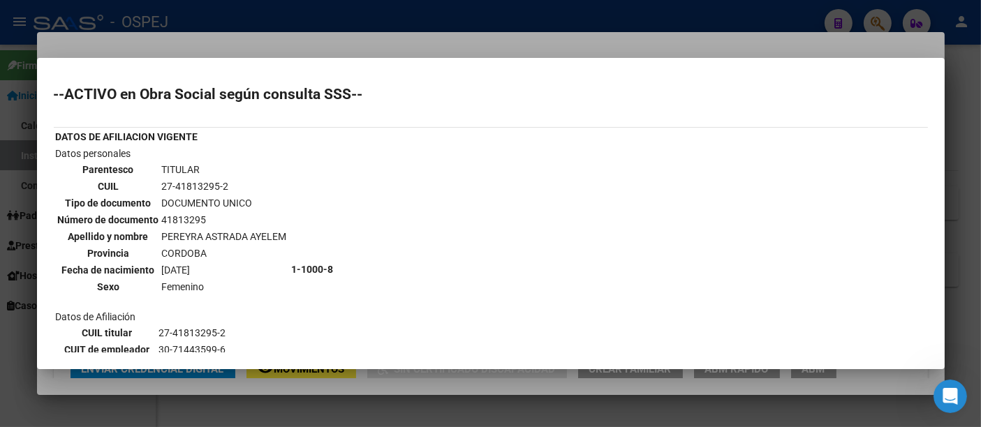
click at [596, 20] on div at bounding box center [490, 213] width 981 height 427
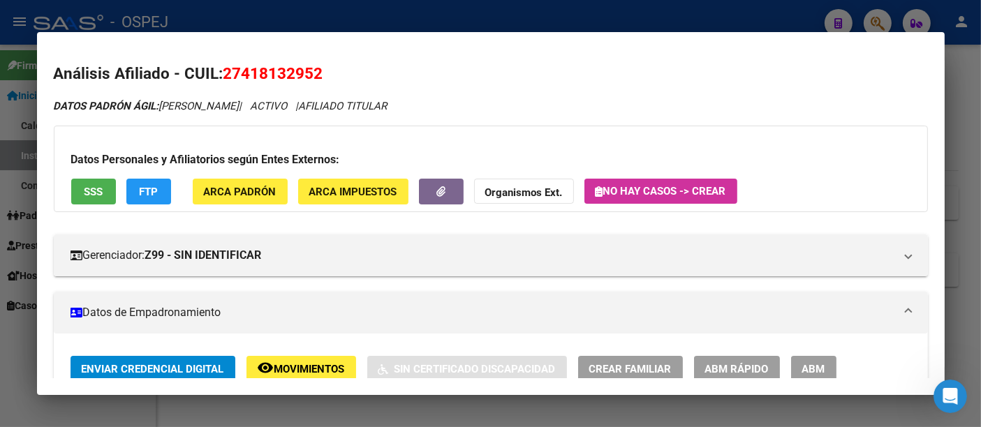
click at [485, 17] on div at bounding box center [490, 213] width 981 height 427
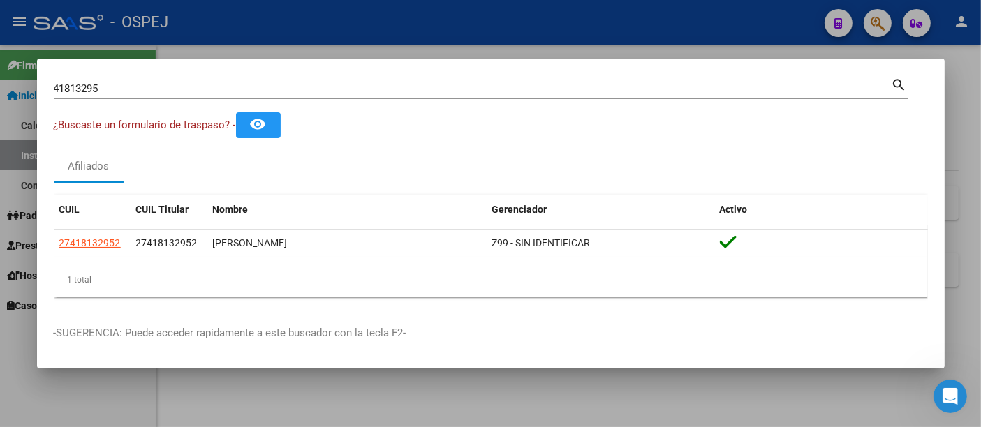
click at [260, 91] on input "41813295" at bounding box center [473, 88] width 838 height 13
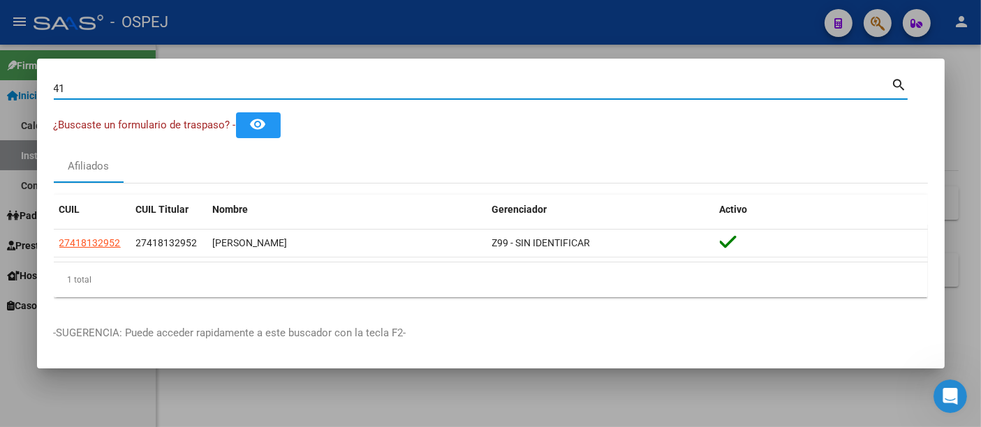
type input "4"
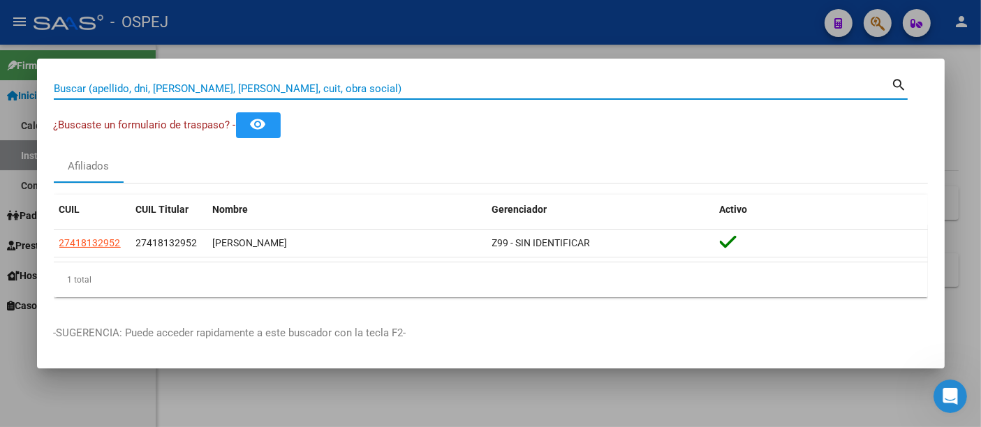
paste input "20394491110"
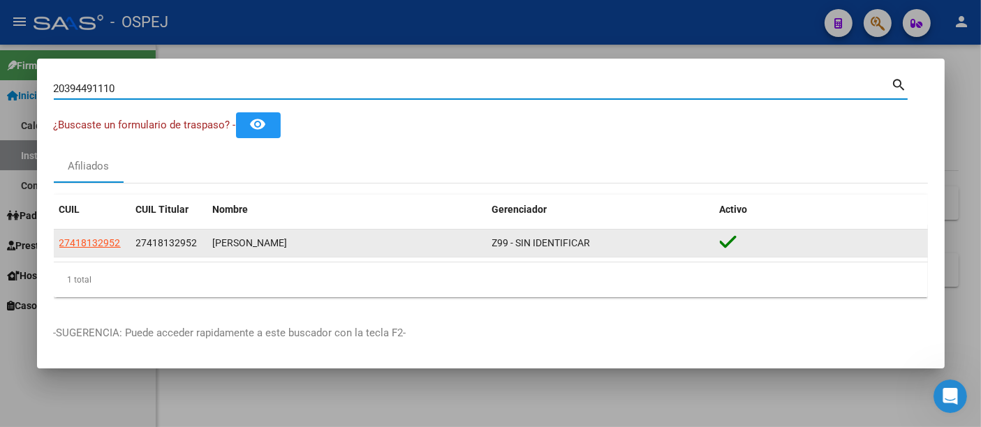
type input "20394491110"
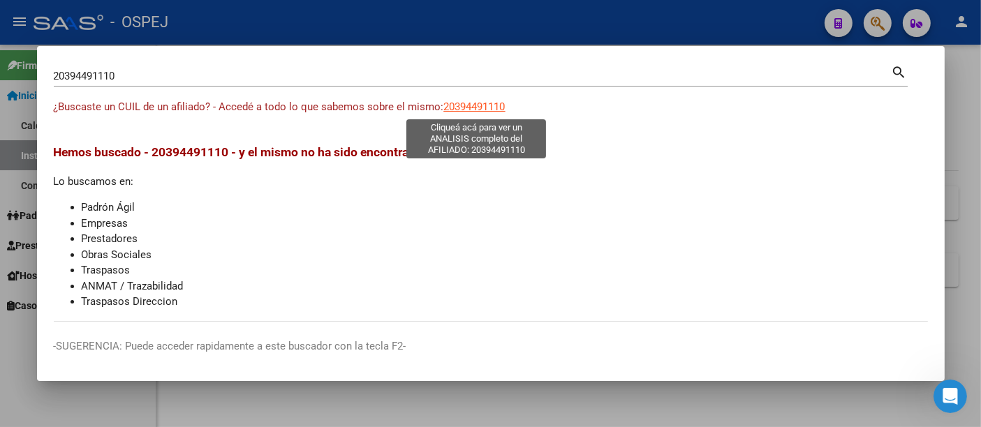
click at [492, 106] on span "20394491110" at bounding box center [474, 107] width 61 height 13
type textarea "20394491110"
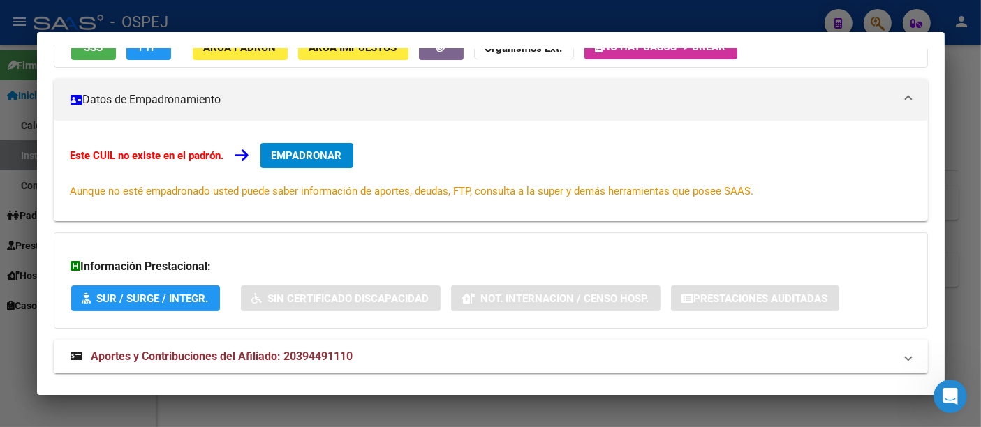
scroll to position [188, 0]
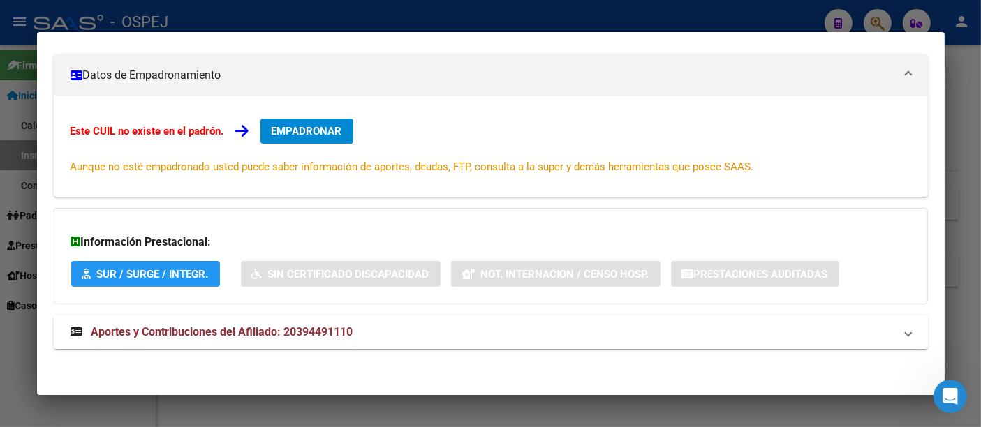
click at [303, 334] on span "Aportes y Contribuciones del Afiliado: 20394491110" at bounding box center [222, 331] width 262 height 13
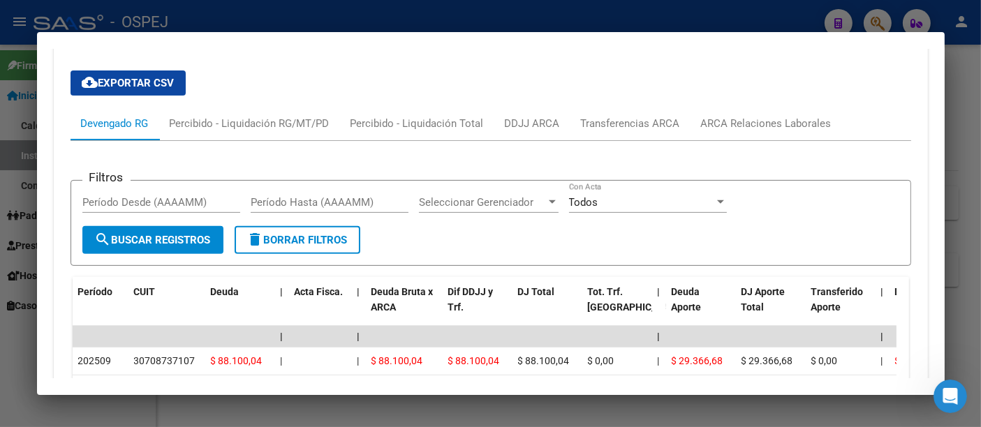
scroll to position [649, 0]
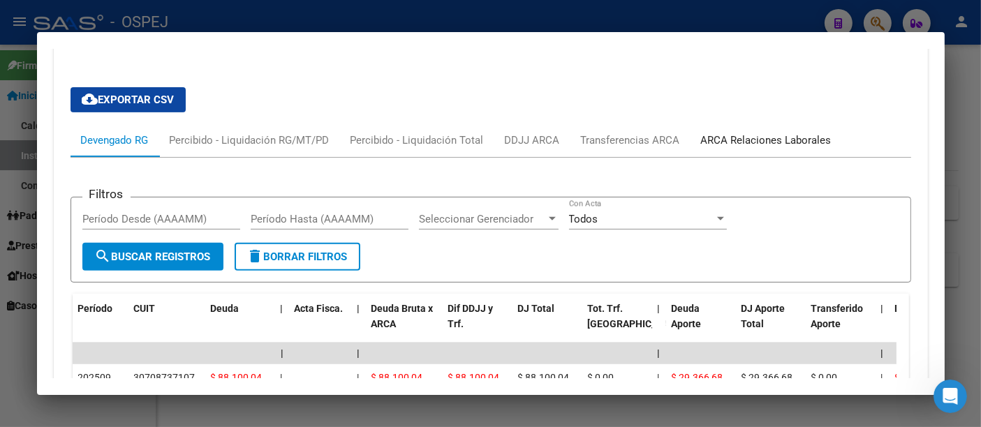
click at [772, 138] on div "ARCA Relaciones Laborales" at bounding box center [766, 140] width 131 height 15
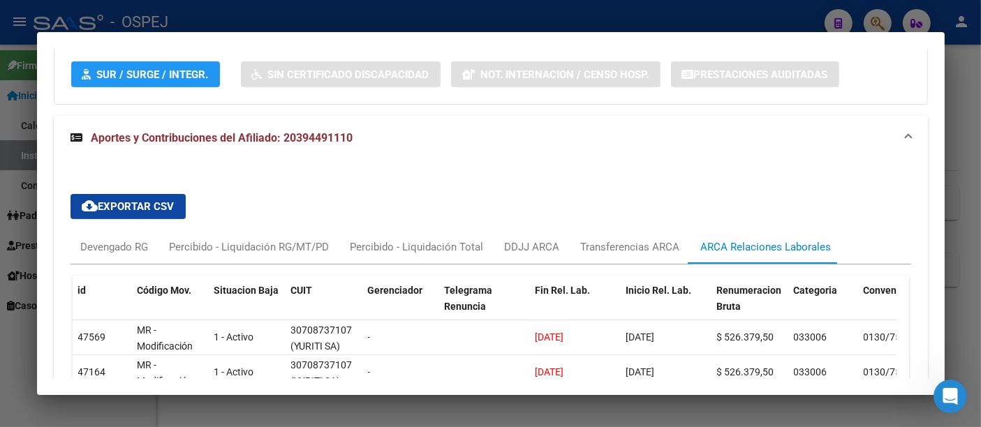
scroll to position [0, 0]
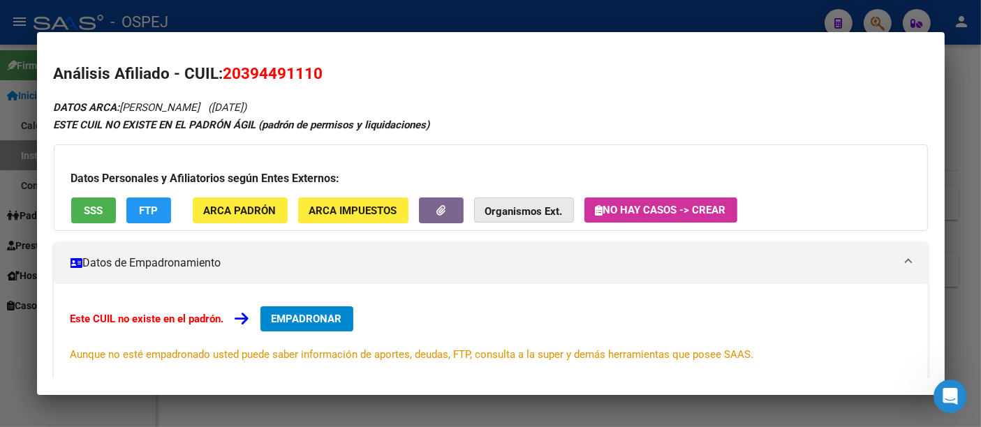
click at [507, 210] on strong "Organismos Ext." at bounding box center [524, 211] width 78 height 13
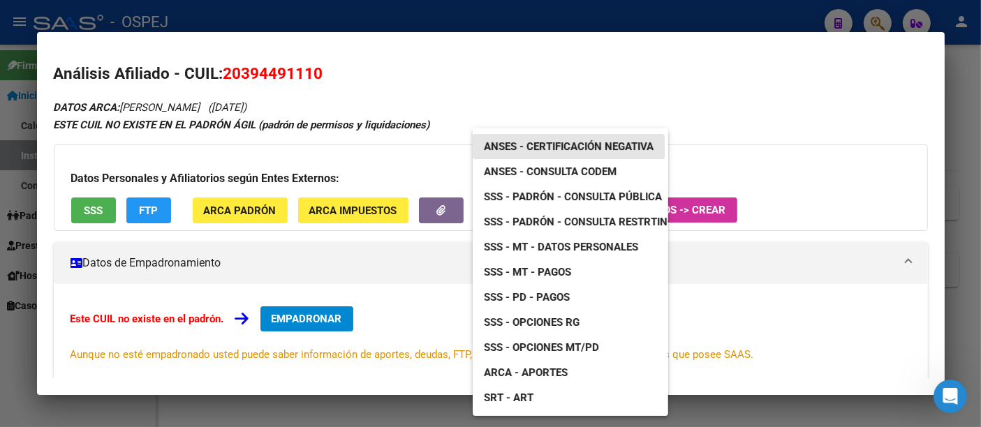
click at [602, 142] on span "ANSES - Certificación Negativa" at bounding box center [569, 146] width 170 height 13
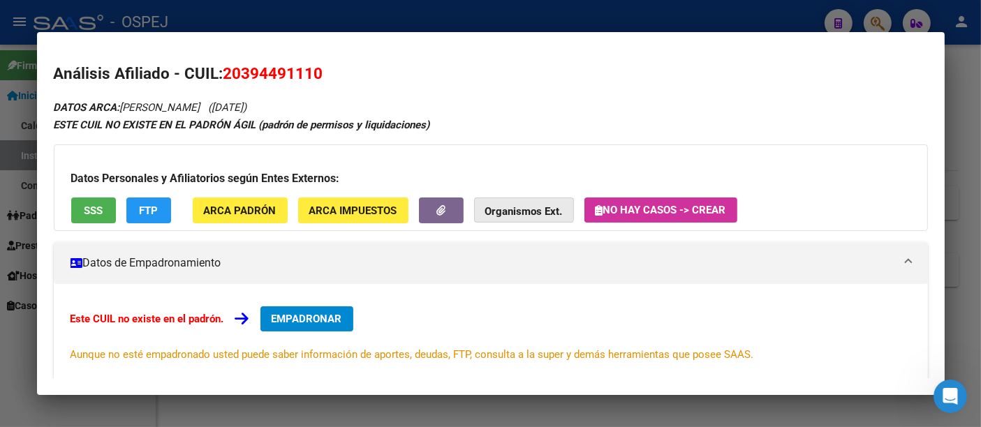
click at [508, 209] on strong "Organismos Ext." at bounding box center [524, 211] width 78 height 13
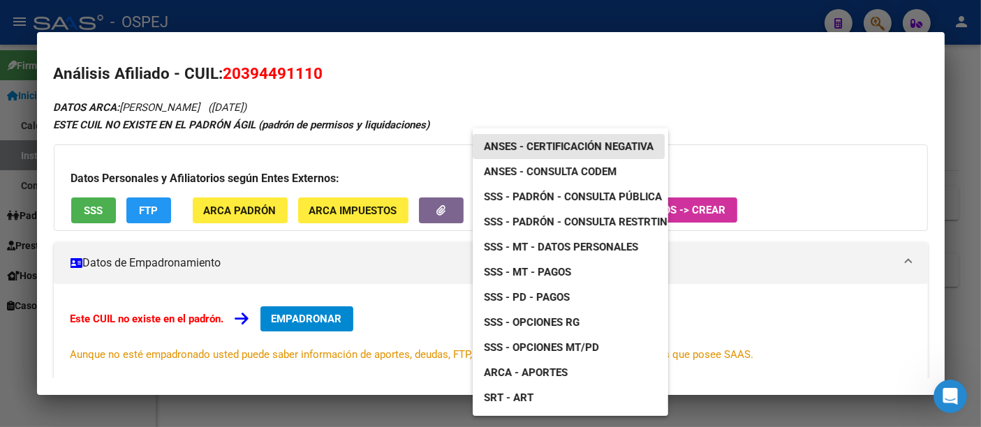
click at [568, 142] on span "ANSES - Certificación Negativa" at bounding box center [569, 146] width 170 height 13
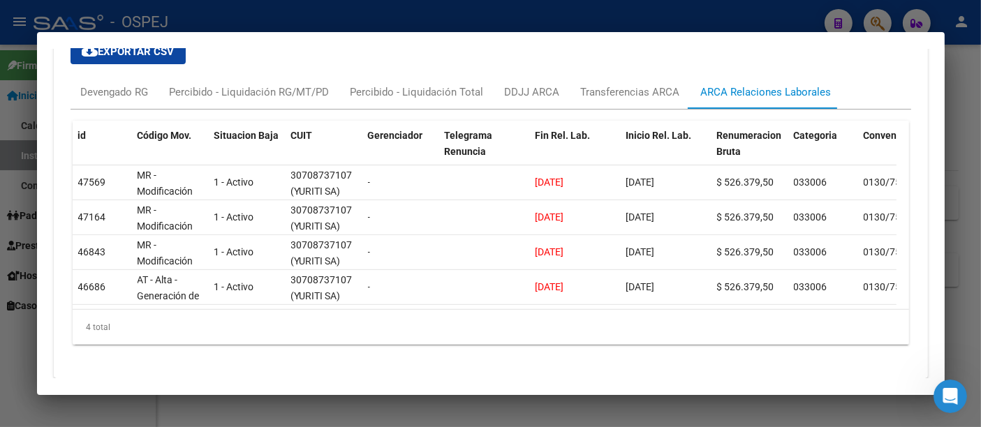
scroll to position [465, 0]
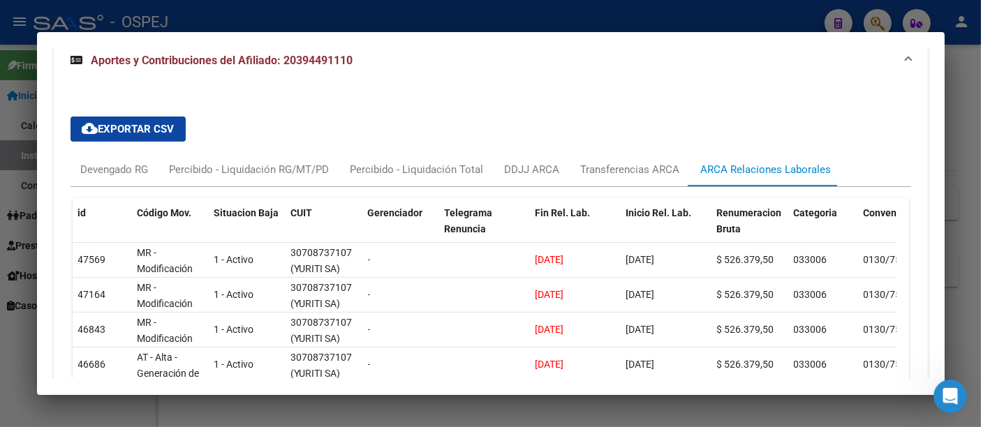
click at [511, 17] on div at bounding box center [490, 213] width 981 height 427
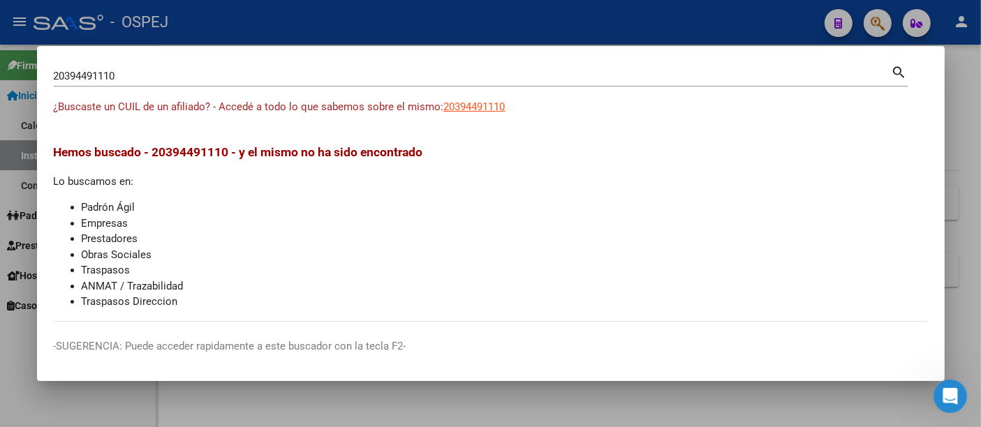
click at [511, 17] on div at bounding box center [490, 213] width 981 height 427
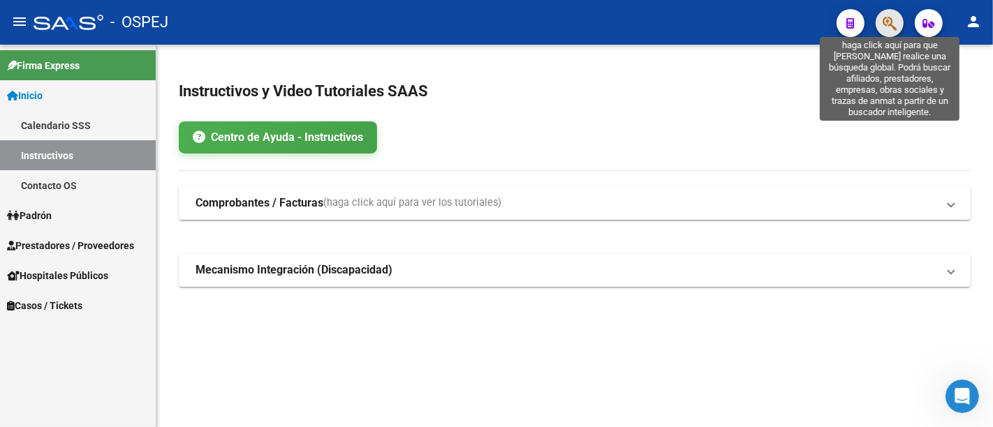
click at [890, 20] on icon "button" at bounding box center [890, 23] width 14 height 16
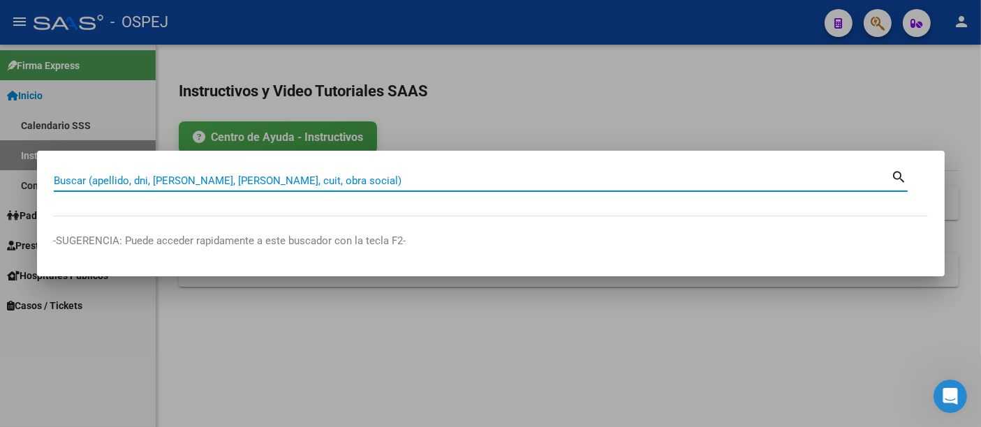
paste input "20394491110"
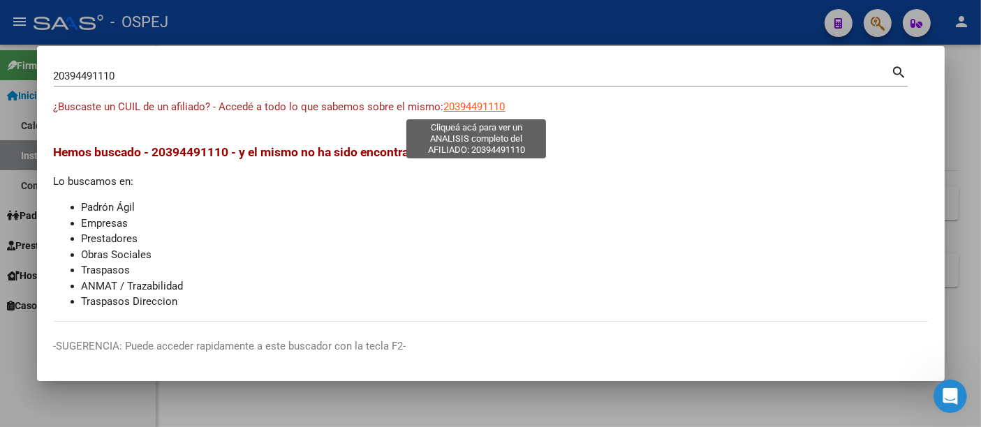
click at [483, 106] on span "20394491110" at bounding box center [474, 107] width 61 height 13
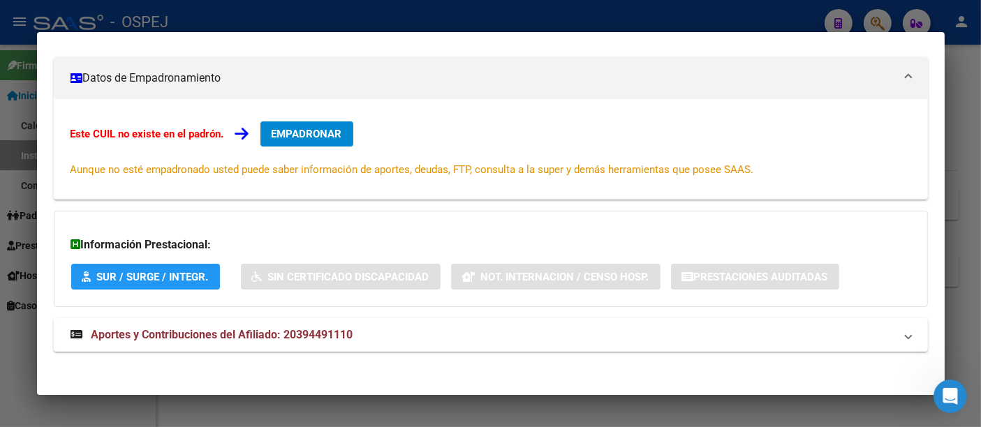
scroll to position [188, 0]
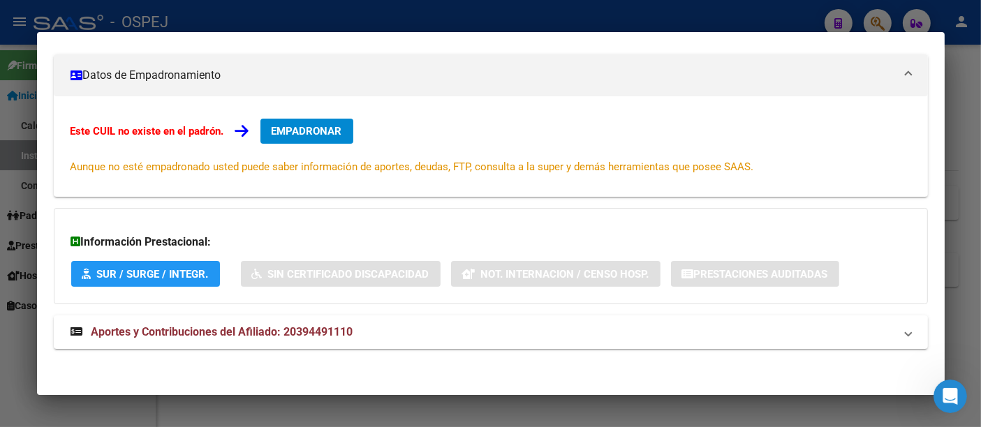
click at [366, 7] on div at bounding box center [490, 213] width 981 height 427
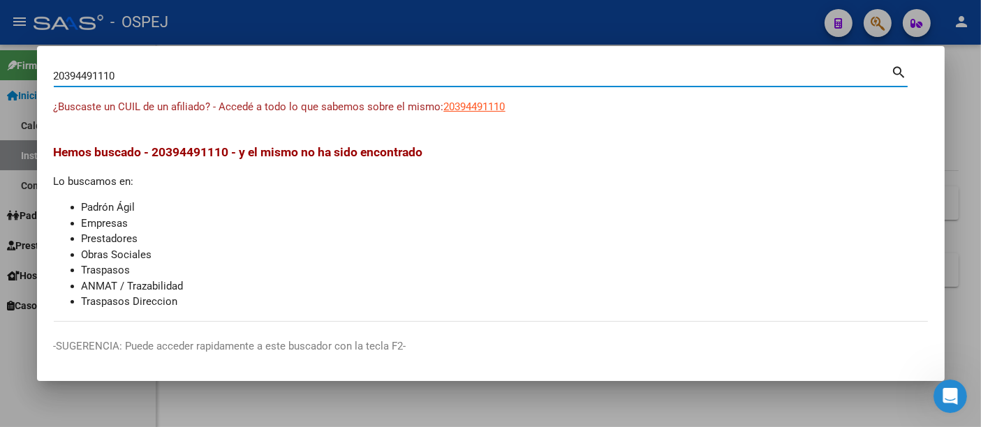
click at [271, 76] on input "20394491110" at bounding box center [473, 76] width 838 height 13
type input "2"
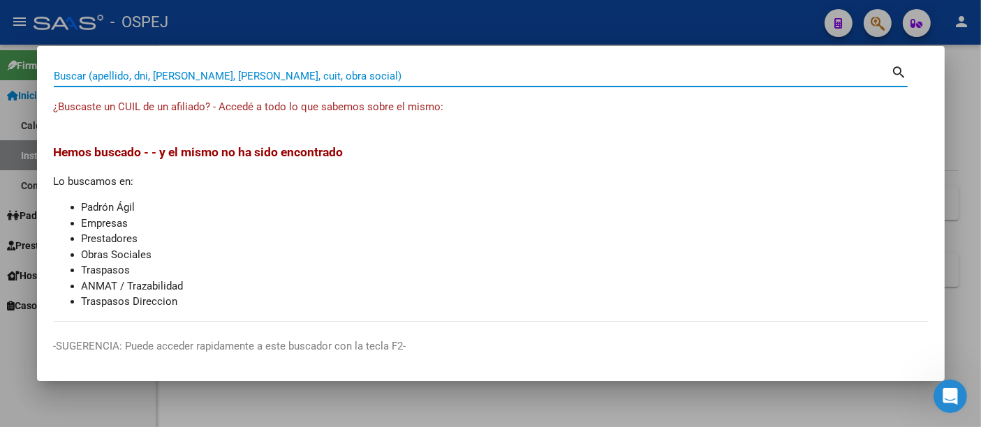
paste input "48536232"
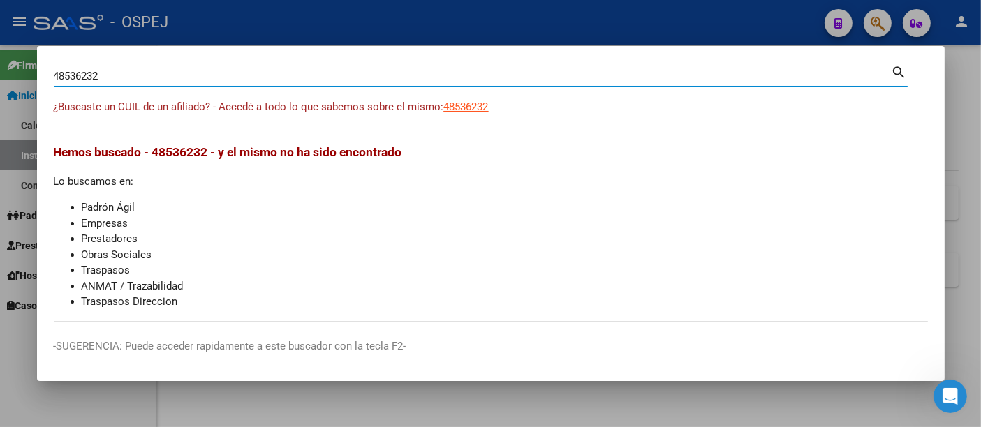
type input "48536232"
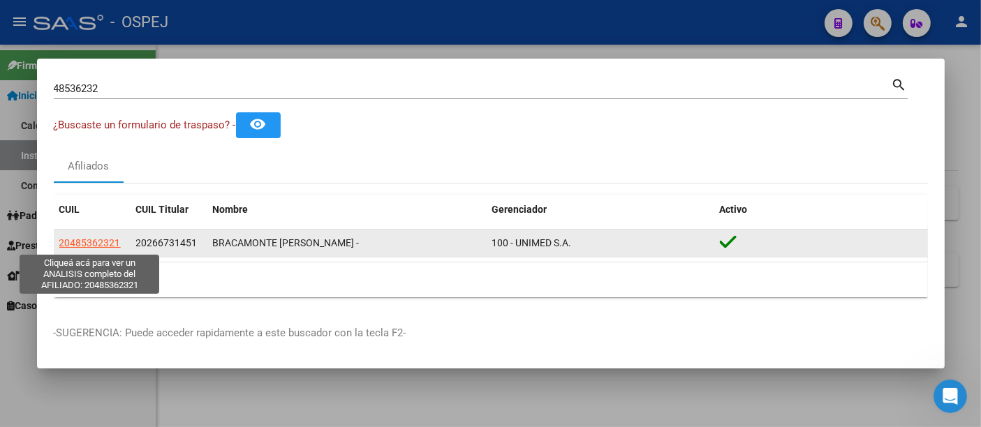
click at [91, 242] on span "20485362321" at bounding box center [89, 242] width 61 height 11
type textarea "20485362321"
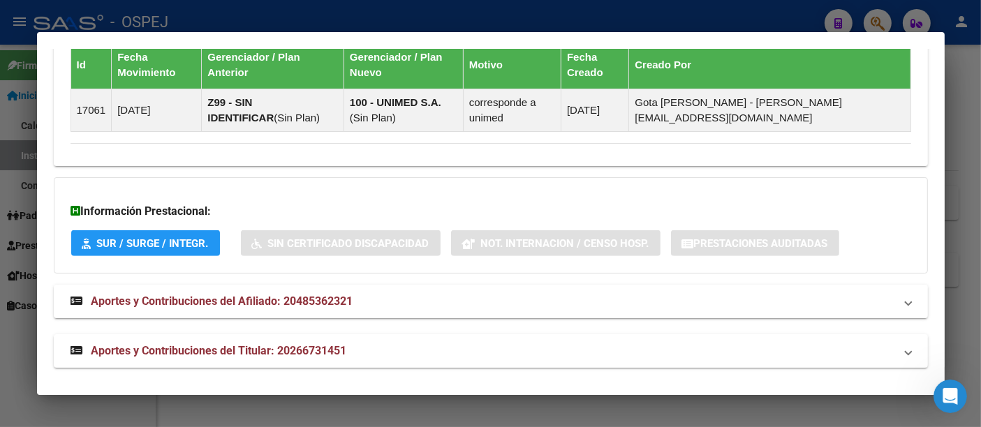
scroll to position [941, 0]
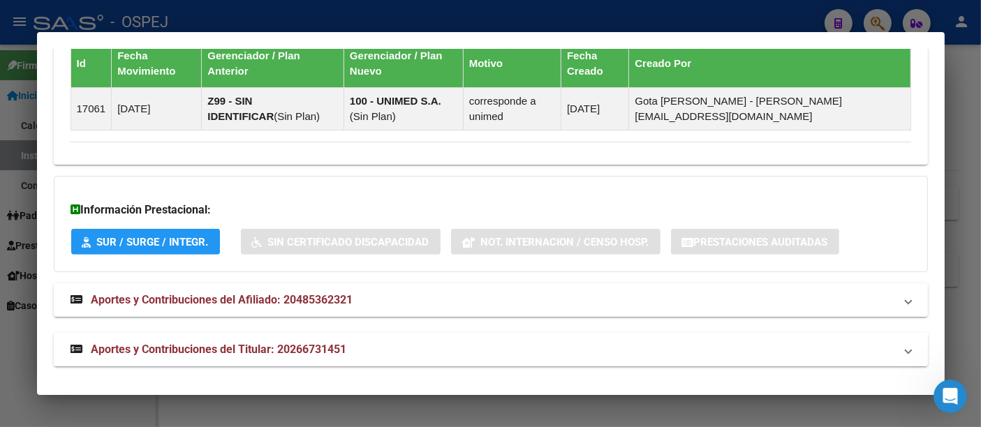
click at [327, 344] on span "Aportes y Contribuciones del Titular: 20266731451" at bounding box center [219, 349] width 256 height 13
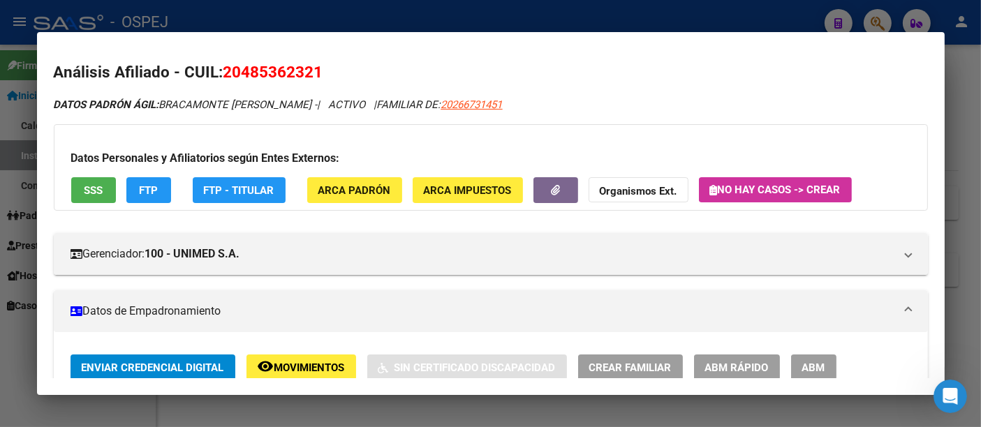
scroll to position [0, 0]
